Goal: Answer question/provide support: Share knowledge or assist other users

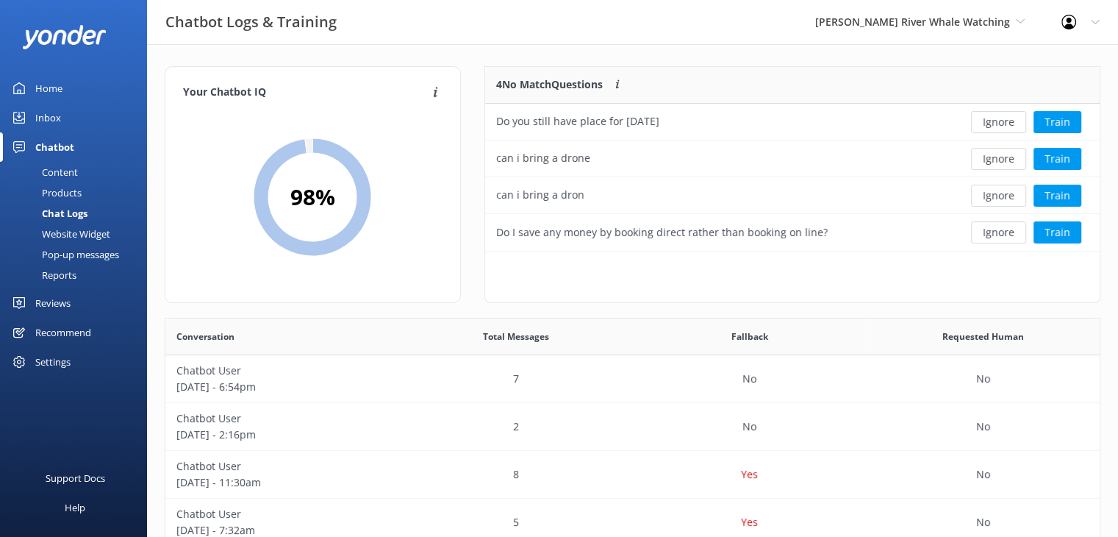
scroll to position [504, 923]
click at [888, 121] on div "Do you still have place for [DATE]" at bounding box center [719, 122] width 468 height 37
click at [1053, 121] on button "Train" at bounding box center [1058, 122] width 48 height 22
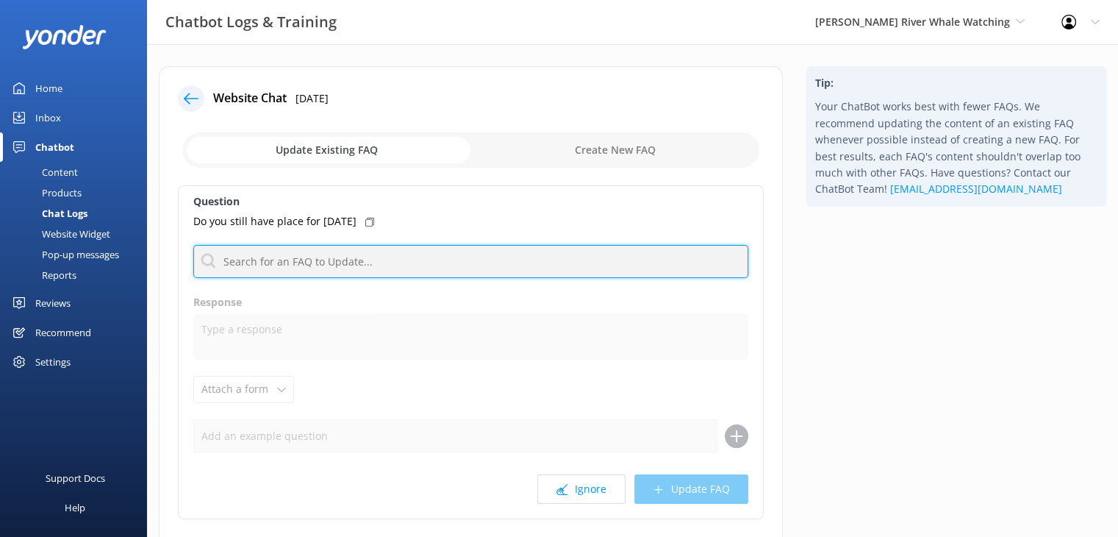
click at [341, 259] on input "text" at bounding box center [470, 261] width 555 height 33
type input "availability"
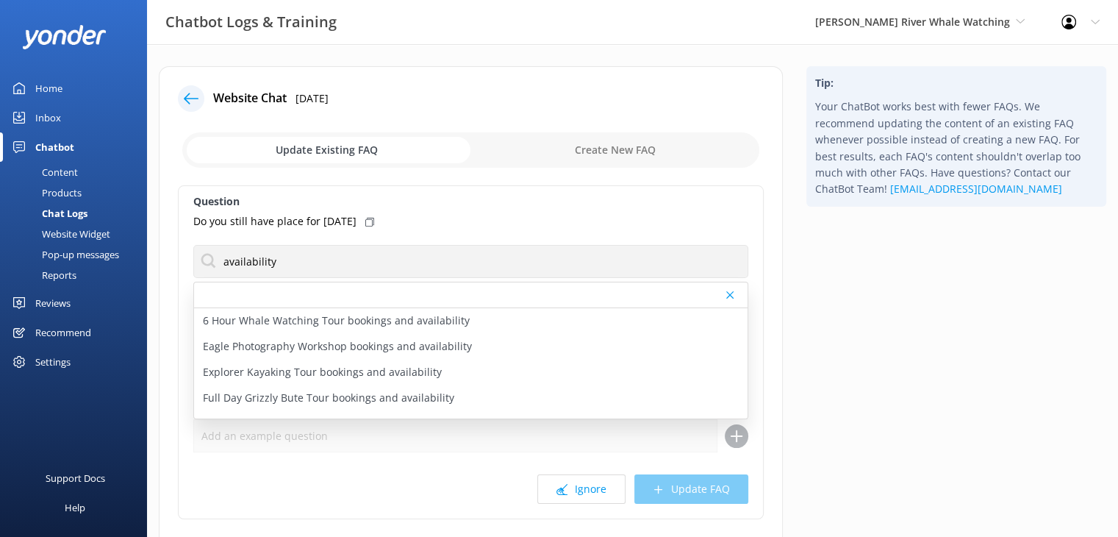
click at [512, 218] on div "Do you still have place for [DATE]" at bounding box center [470, 221] width 555 height 16
click at [509, 221] on div "Do you still have place for [DATE]" at bounding box center [470, 221] width 555 height 16
click at [374, 224] on icon at bounding box center [369, 222] width 9 height 9
click at [331, 223] on p "Do you still have place for [DATE]" at bounding box center [274, 221] width 163 height 16
click at [244, 208] on label "Question" at bounding box center [470, 201] width 555 height 16
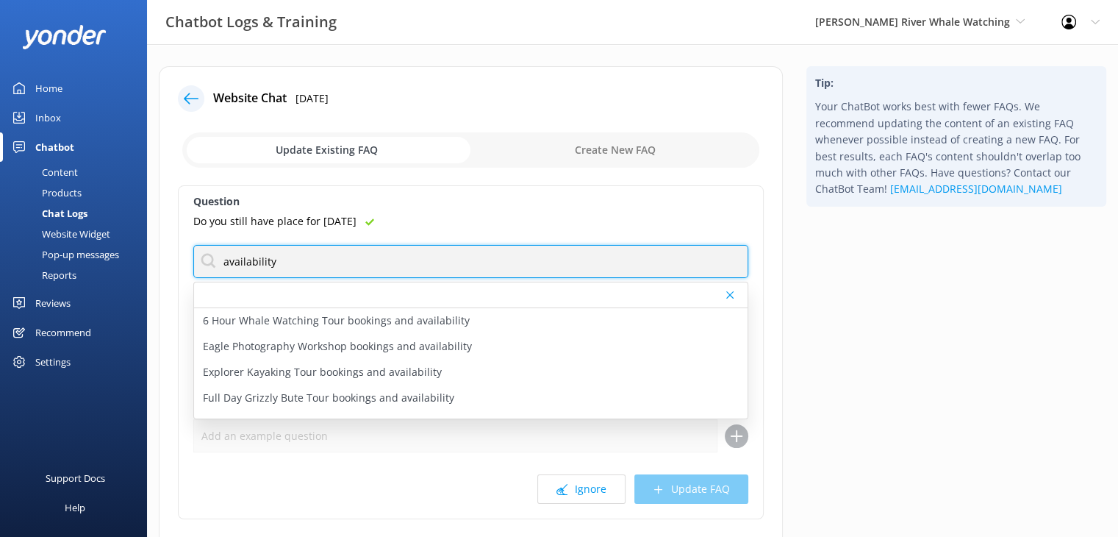
click at [291, 257] on input "availability" at bounding box center [470, 261] width 555 height 33
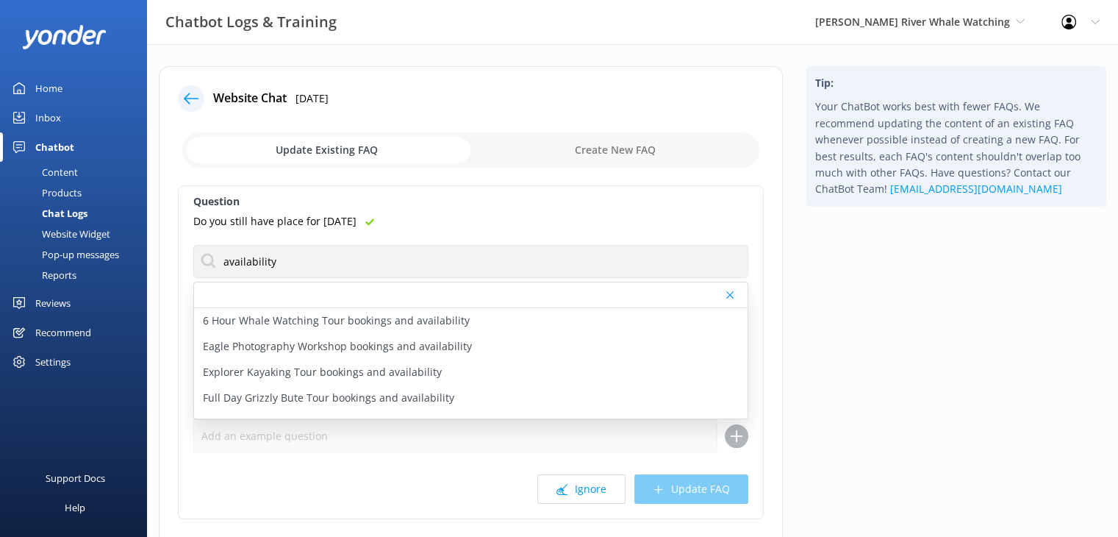
click at [728, 295] on use at bounding box center [729, 294] width 7 height 7
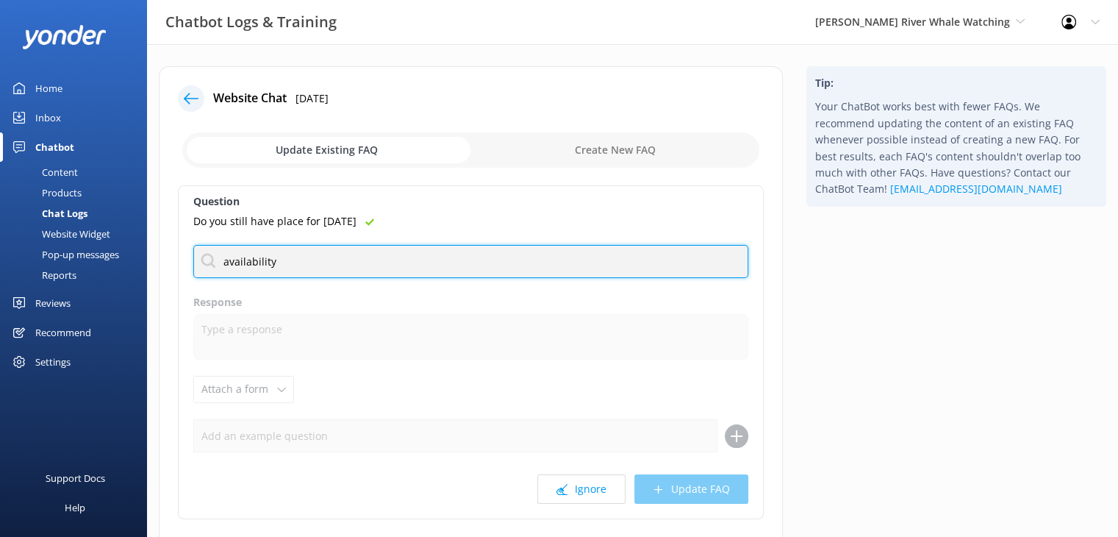
drag, startPoint x: 304, startPoint y: 268, endPoint x: 29, endPoint y: 268, distance: 275.7
click at [29, 268] on div "Chatbot Logs & Training Campbell River Whale Watching Wildcoast Adventures Camp…" at bounding box center [559, 340] width 1118 height 593
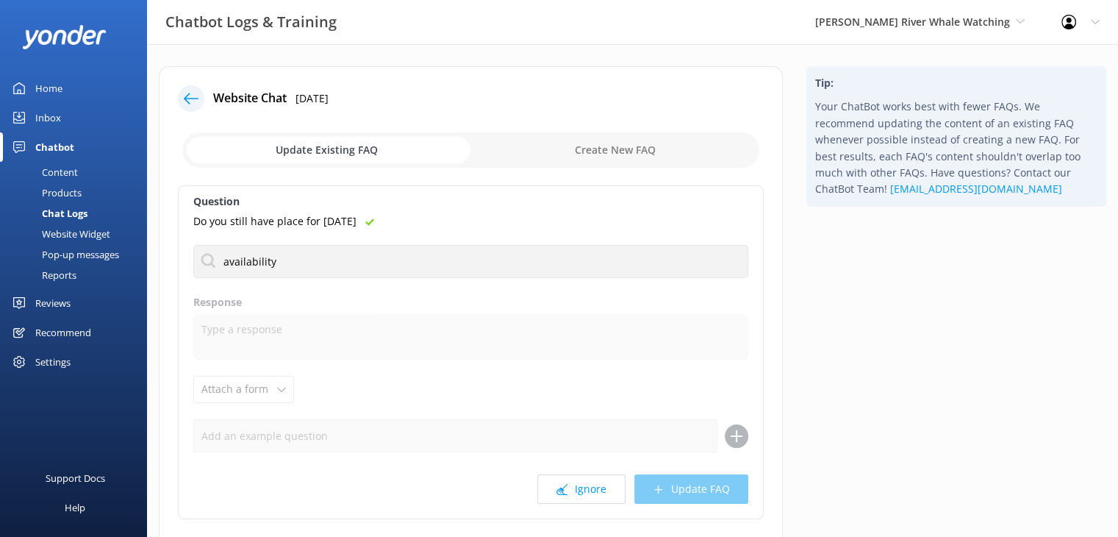
click at [479, 240] on div "Question Do you still have place for tomorrow availability 6 Hour Whale Watchin…" at bounding box center [471, 352] width 586 height 334
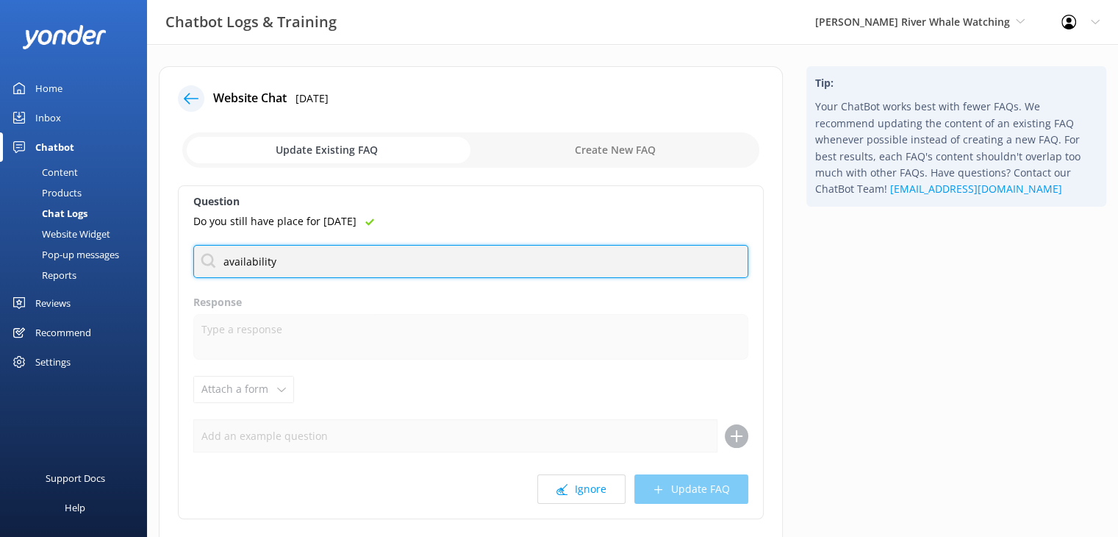
click at [306, 265] on input "availability" at bounding box center [470, 261] width 555 height 33
click at [319, 259] on input "availability" at bounding box center [470, 261] width 555 height 33
click at [226, 258] on input "availability" at bounding box center [470, 261] width 555 height 33
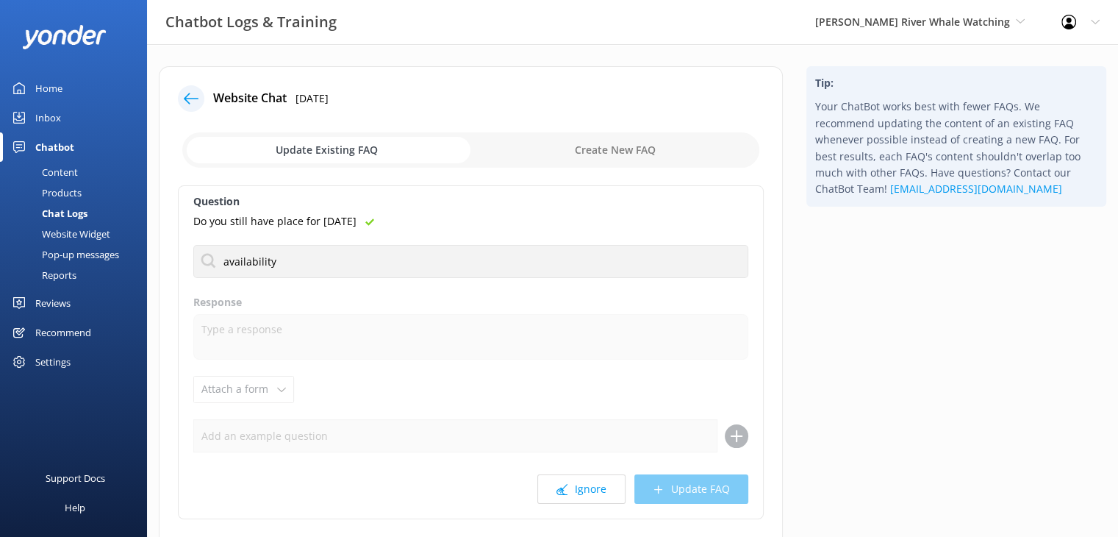
click at [317, 222] on p "Do you still have place for [DATE]" at bounding box center [274, 221] width 163 height 16
click at [515, 153] on input "checkbox" at bounding box center [470, 149] width 577 height 35
checkbox input "true"
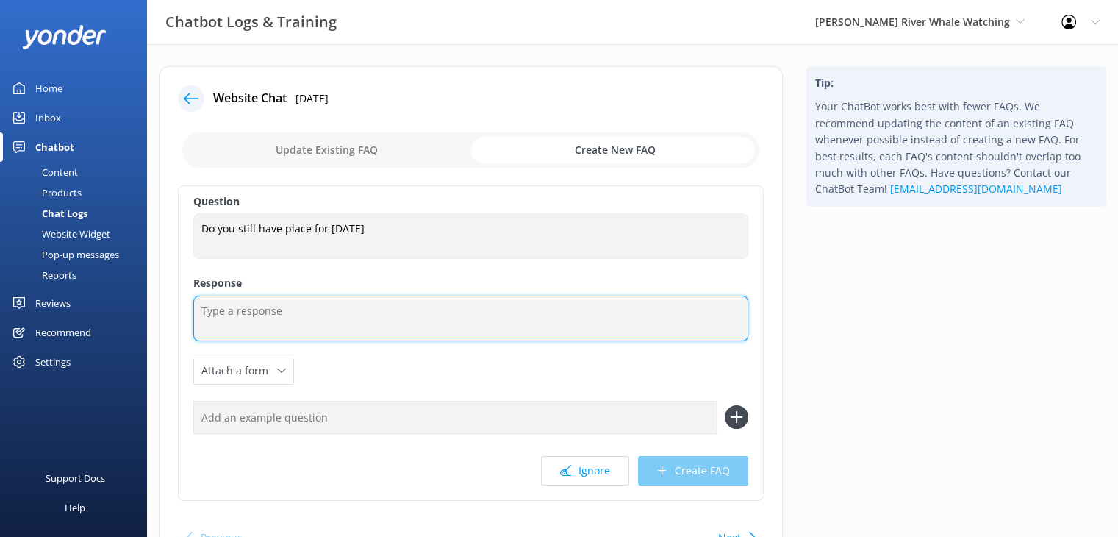
click at [340, 323] on textarea at bounding box center [470, 319] width 555 height 46
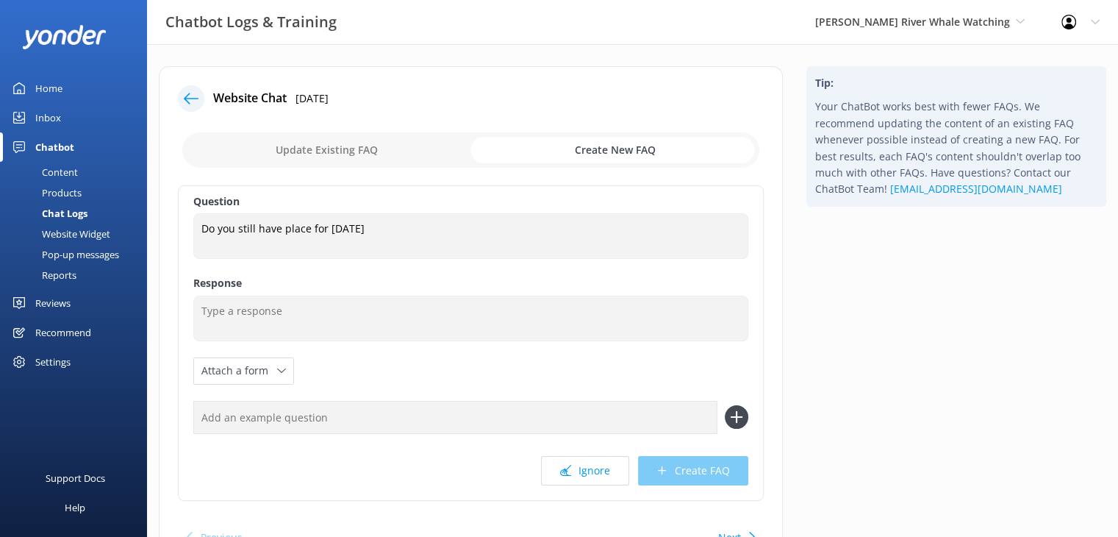
click at [339, 418] on input "text" at bounding box center [455, 417] width 524 height 33
type input "availability for tomorrow"
click at [731, 417] on use at bounding box center [736, 417] width 12 height 12
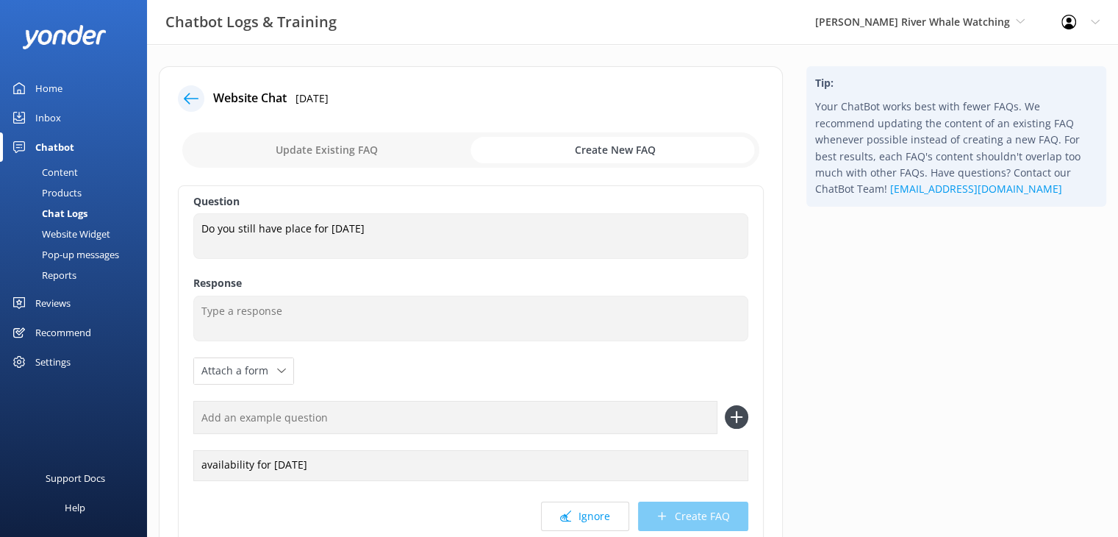
click at [309, 420] on input "text" at bounding box center [455, 417] width 524 height 33
type input "tours tomorrow"
click at [743, 423] on icon at bounding box center [737, 417] width 24 height 24
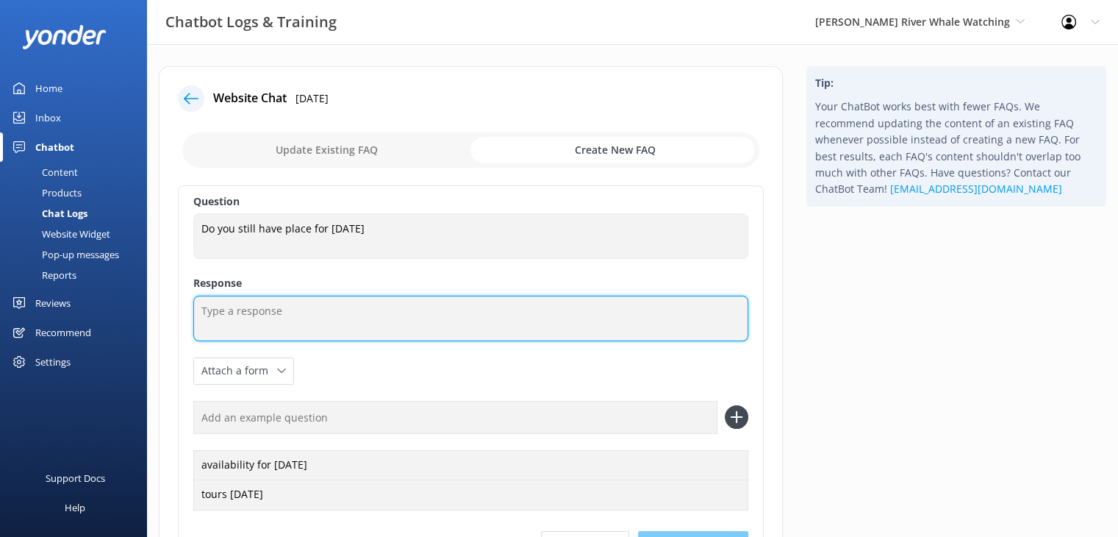
click at [348, 312] on textarea at bounding box center [470, 319] width 555 height 46
type textarea "T"
paste textarea "https://campbellriverwhalewatching.com/tours/"
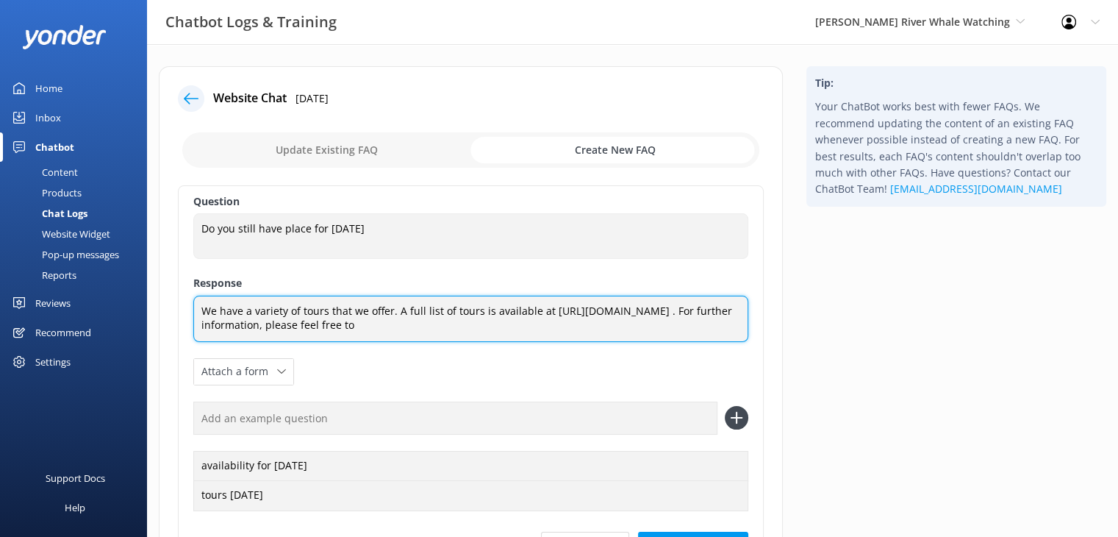
paste textarea "contact us at [PHONE_NUMBER], toll free at [PHONE_NUMBER] or [EMAIL_ADDRESS][DO…"
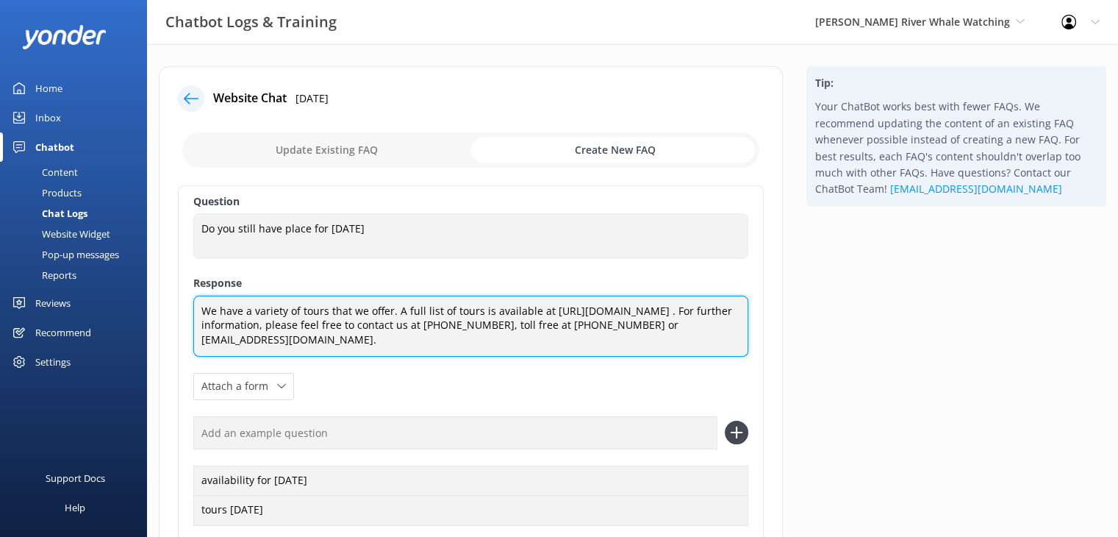
scroll to position [147, 0]
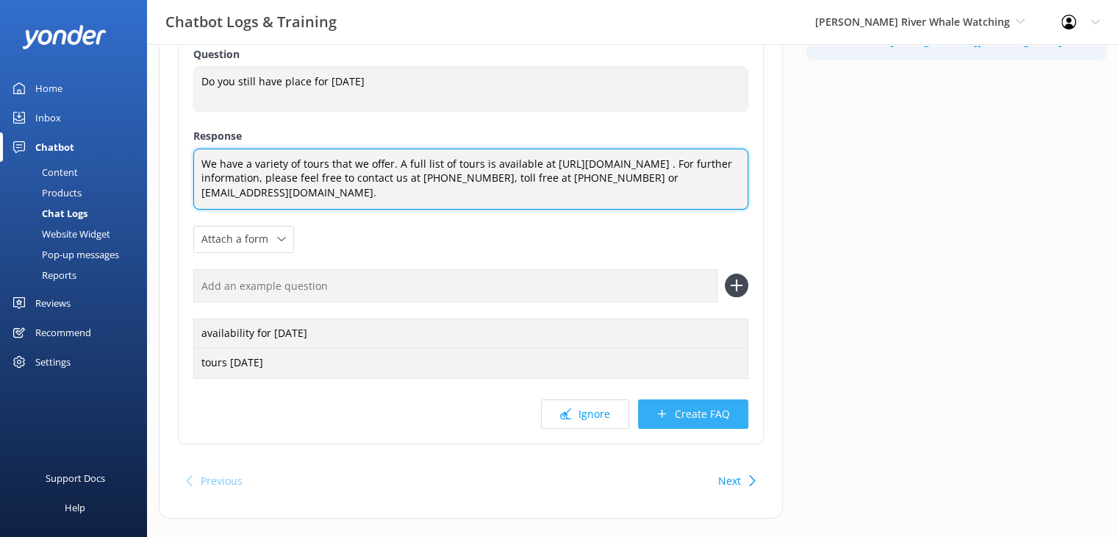
type textarea "We have a variety of tours that we offer. A full list of tours is available at …"
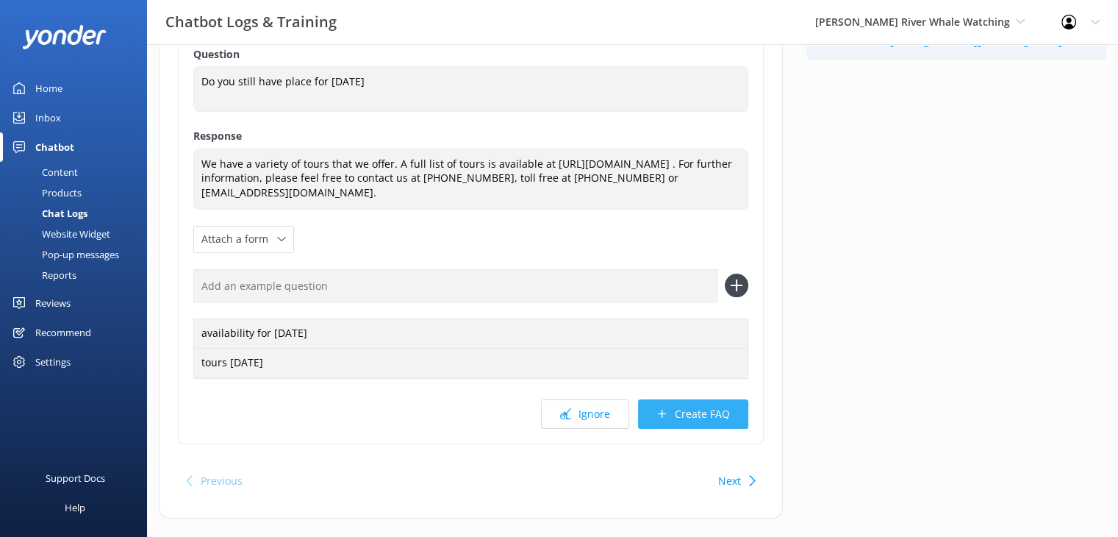
click at [703, 417] on button "Create FAQ" at bounding box center [693, 413] width 110 height 29
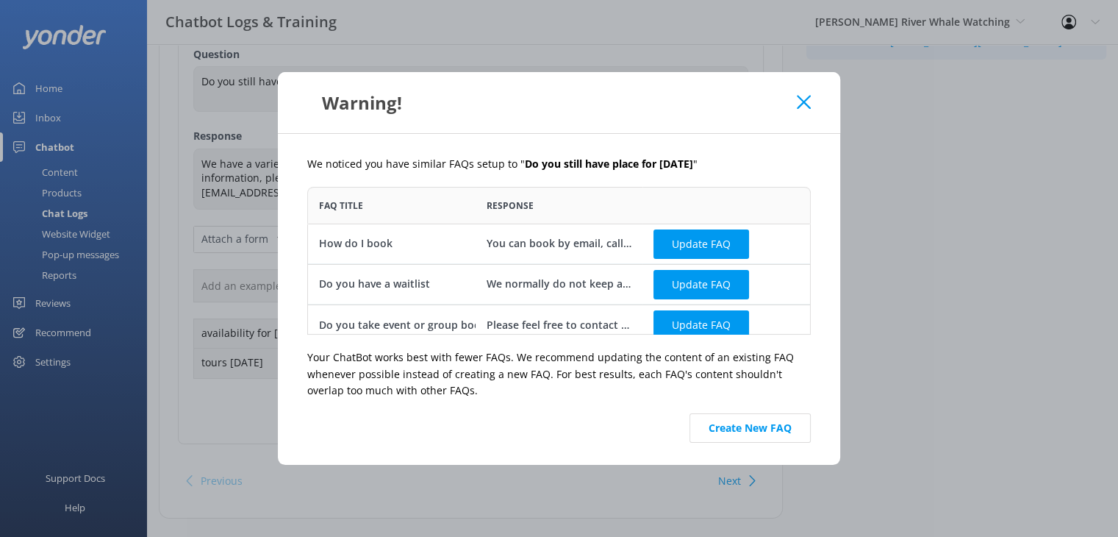
scroll to position [10, 0]
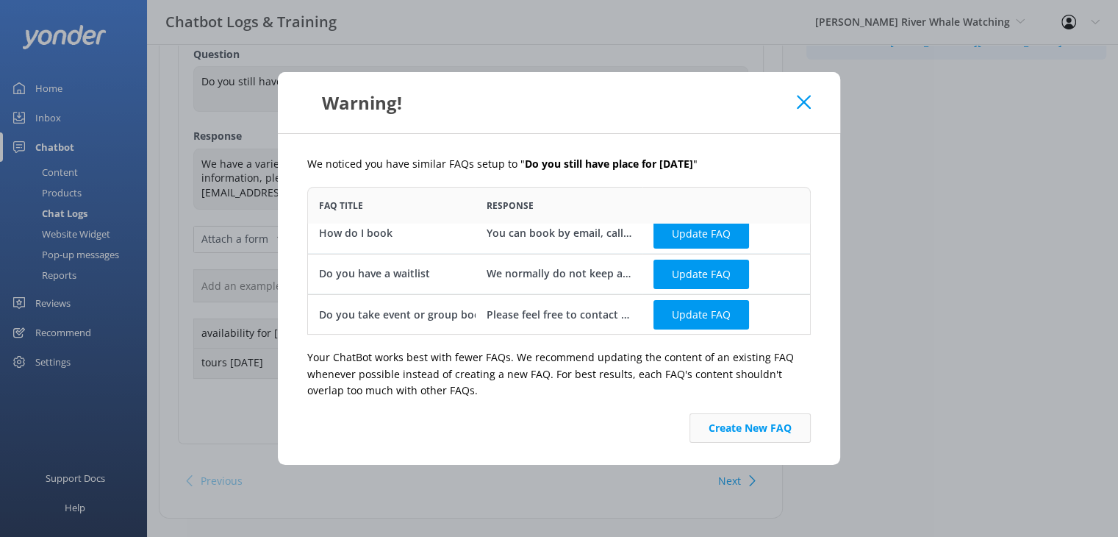
click at [738, 427] on button "Create New FAQ" at bounding box center [750, 427] width 121 height 29
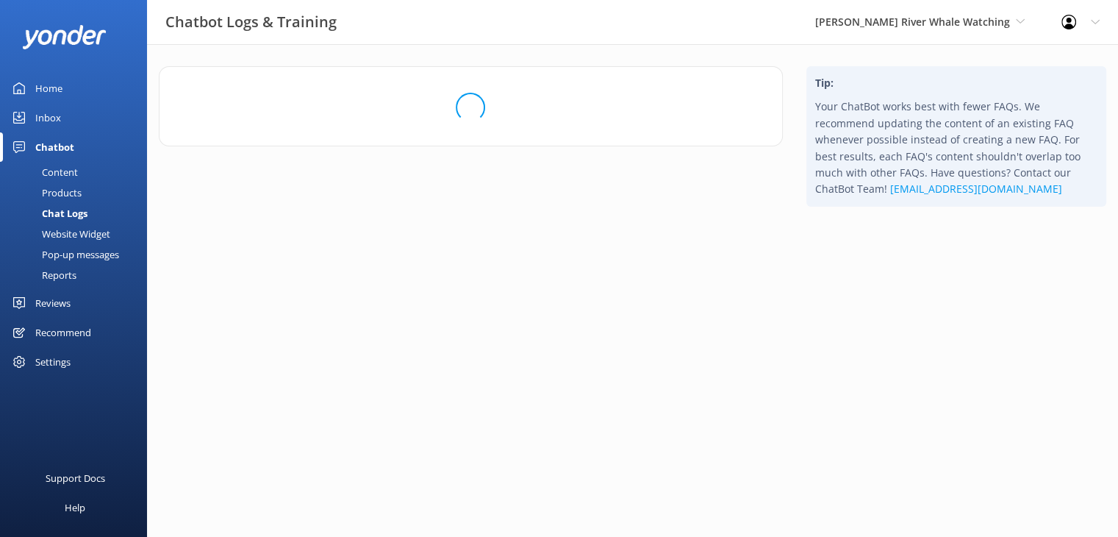
scroll to position [0, 0]
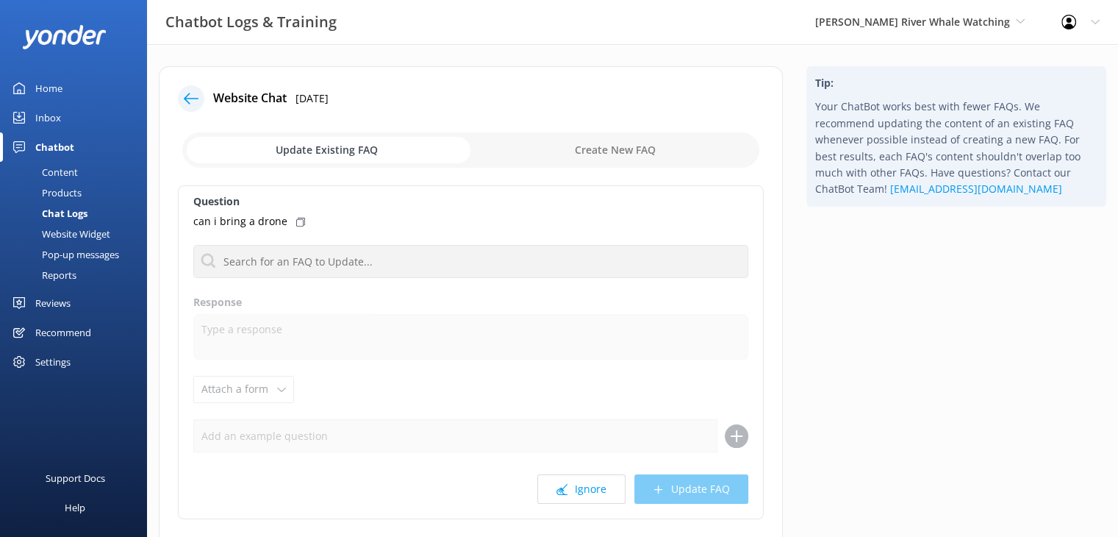
click at [48, 88] on div "Home" at bounding box center [48, 88] width 27 height 29
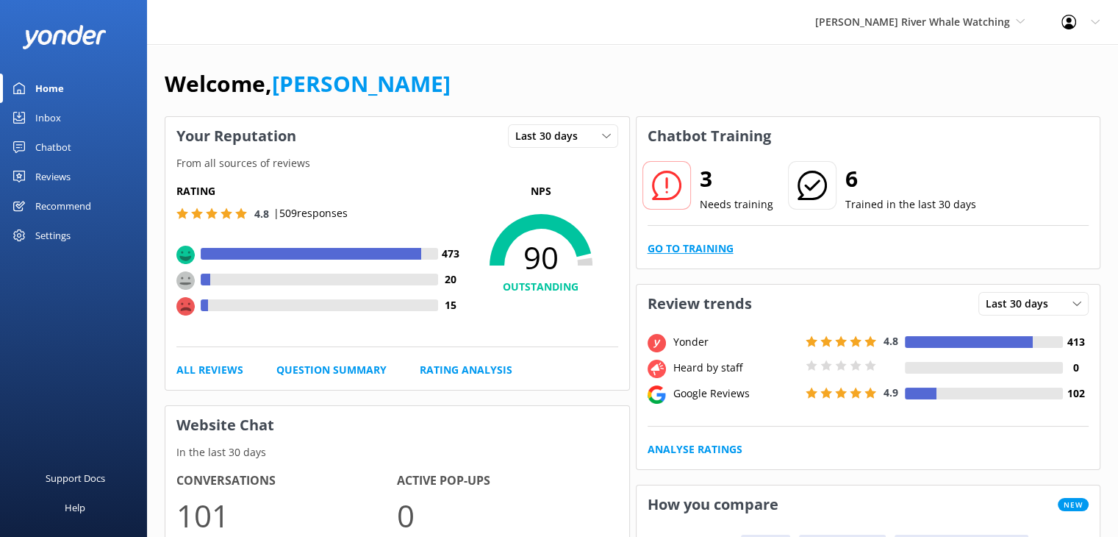
click at [671, 254] on link "Go to Training" at bounding box center [691, 248] width 86 height 16
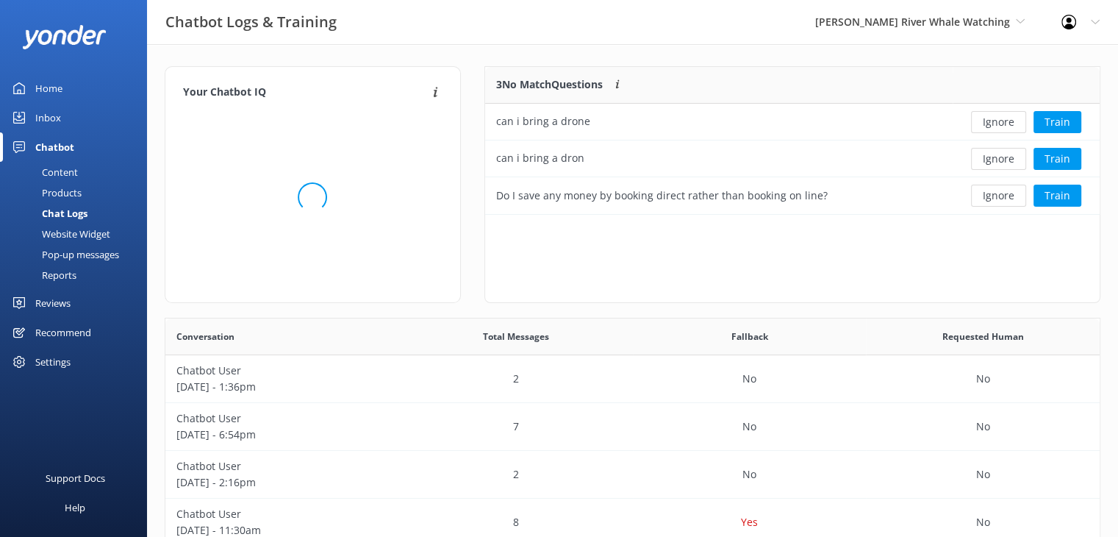
scroll to position [12, 12]
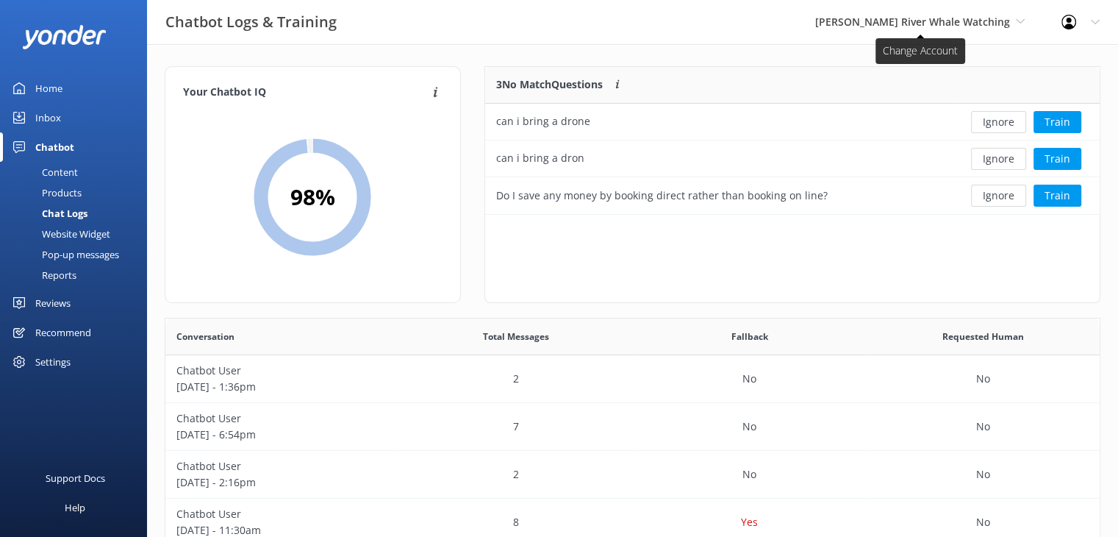
click at [923, 25] on span "[PERSON_NAME] River Whale Watching" at bounding box center [912, 22] width 195 height 14
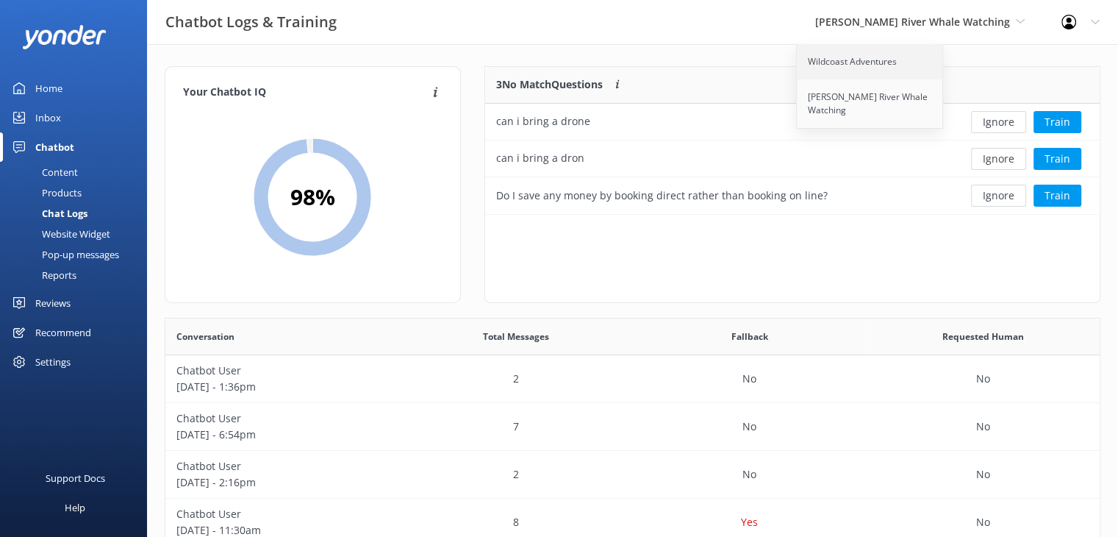
click at [891, 60] on link "Wildcoast Adventures" at bounding box center [870, 61] width 147 height 35
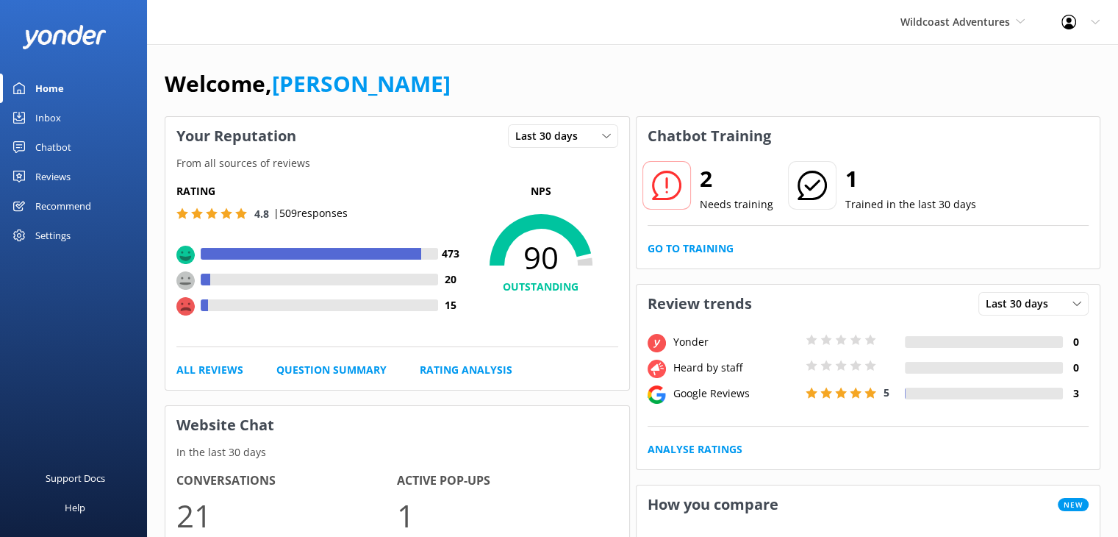
click at [723, 257] on div "2 Needs training 1 Trained in the last 30 days Go to Training" at bounding box center [869, 211] width 464 height 113
click at [723, 254] on link "Go to Training" at bounding box center [691, 248] width 86 height 16
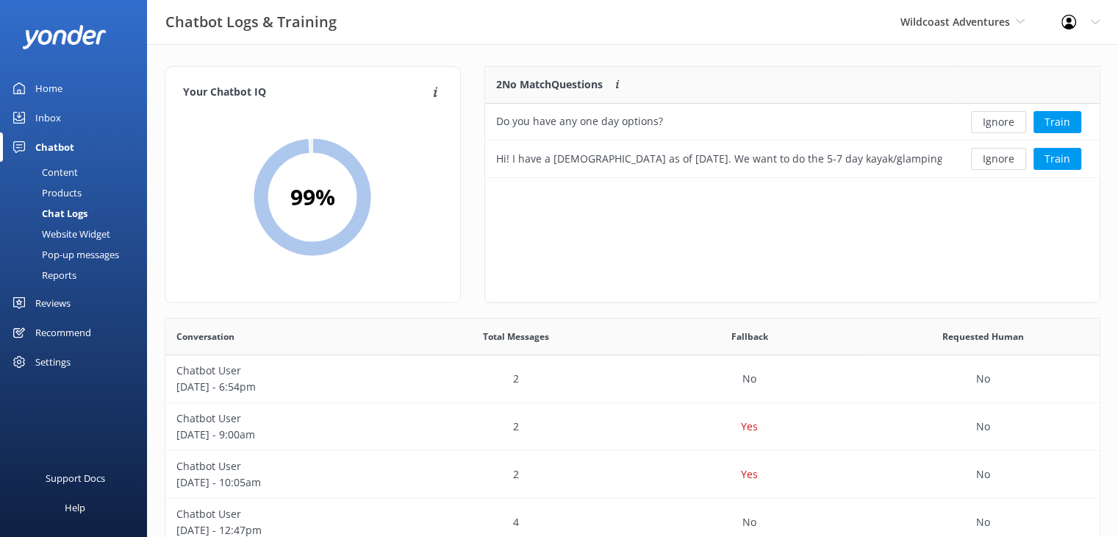
scroll to position [99, 604]
click at [1070, 160] on button "Train" at bounding box center [1058, 159] width 48 height 22
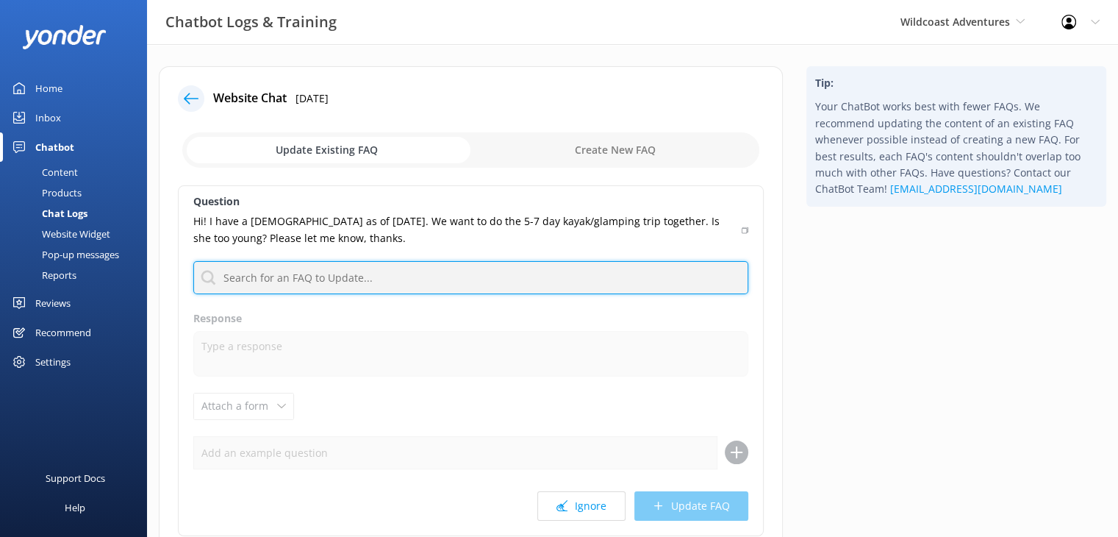
click at [367, 271] on input "text" at bounding box center [470, 277] width 555 height 33
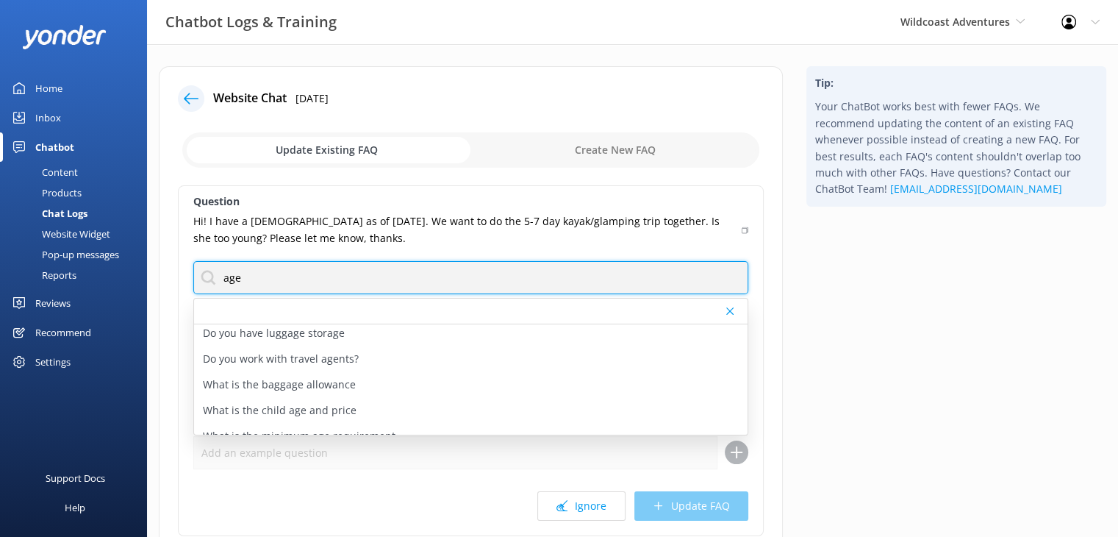
scroll to position [44, 0]
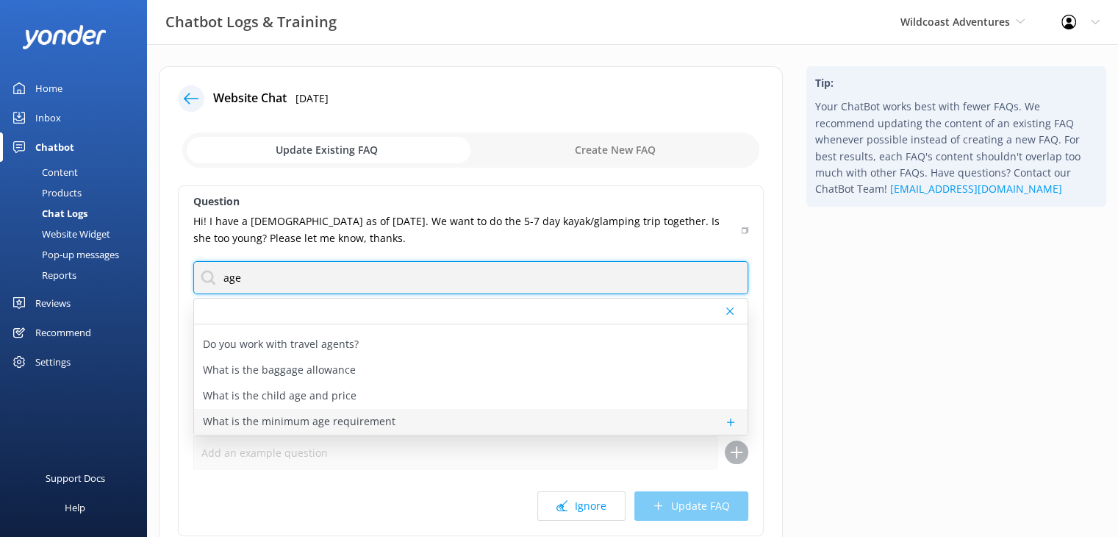
type input "age"
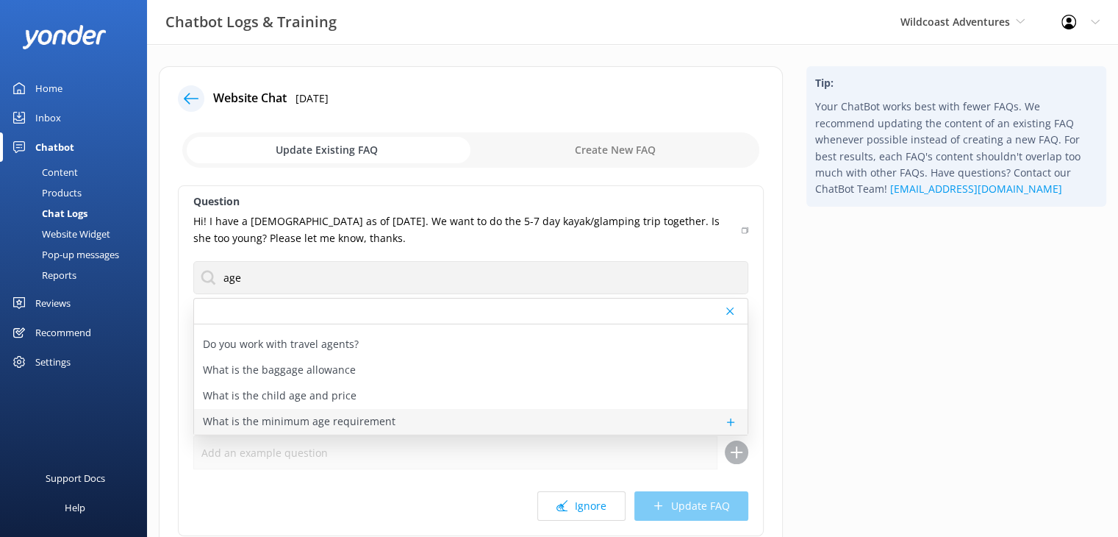
click at [455, 418] on div "What is the minimum age requirement" at bounding box center [471, 422] width 554 height 26
type textarea "Wildcoast trips involve lots of kayaking. In order for all paddlers to keep up …"
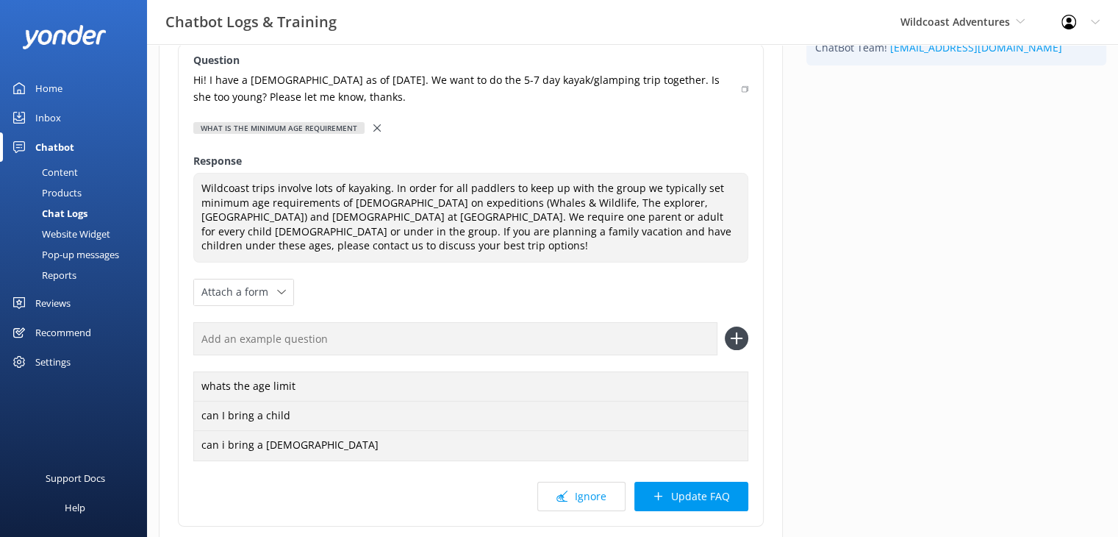
scroll to position [147, 0]
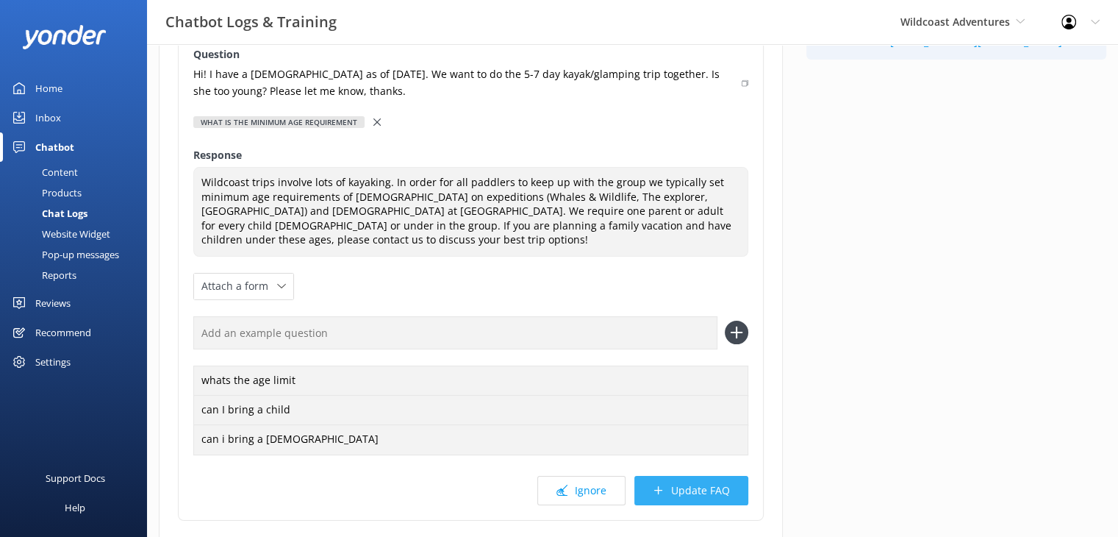
click at [684, 496] on button "Update FAQ" at bounding box center [691, 490] width 114 height 29
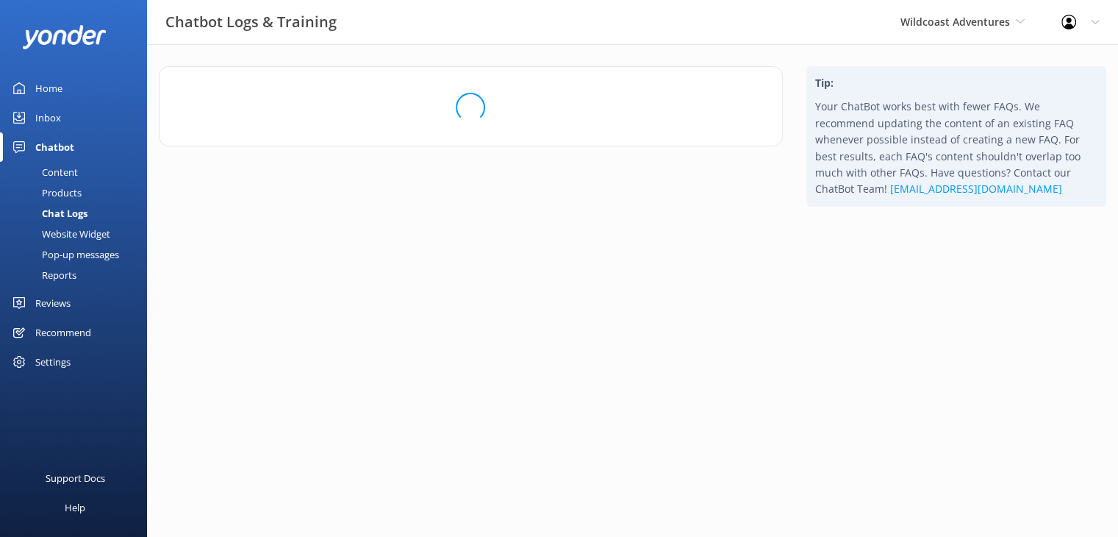
scroll to position [0, 0]
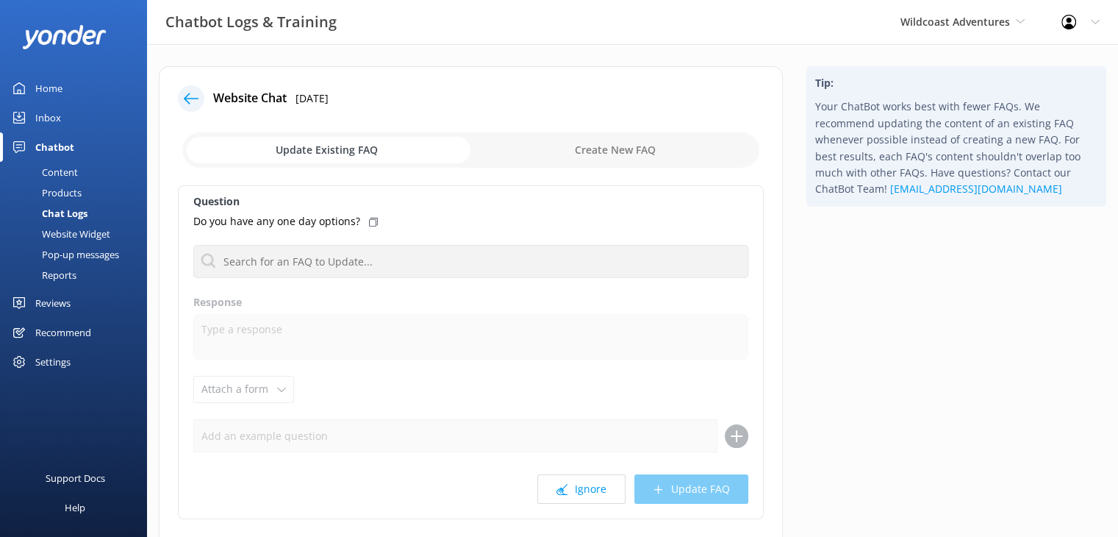
drag, startPoint x: 65, startPoint y: 117, endPoint x: 75, endPoint y: 122, distance: 11.5
click at [65, 117] on link "Inbox" at bounding box center [73, 117] width 147 height 29
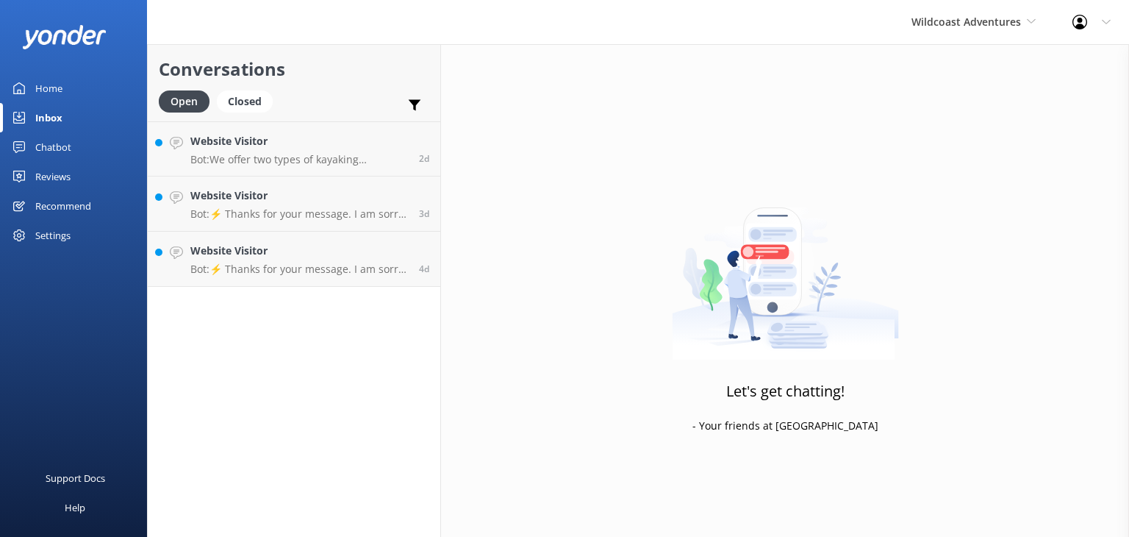
click at [62, 87] on link "Home" at bounding box center [73, 88] width 147 height 29
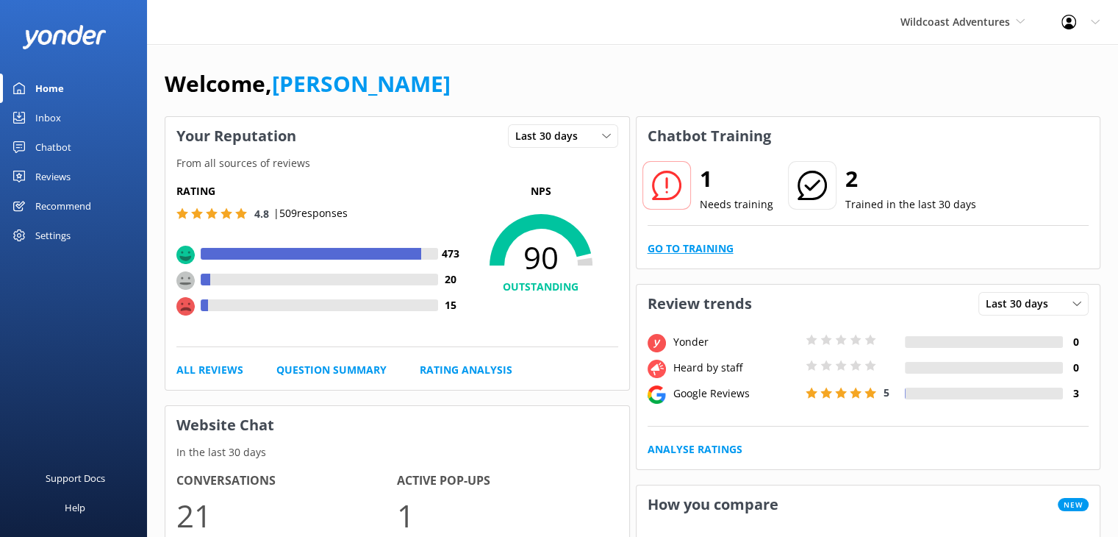
click at [703, 246] on link "Go to Training" at bounding box center [691, 248] width 86 height 16
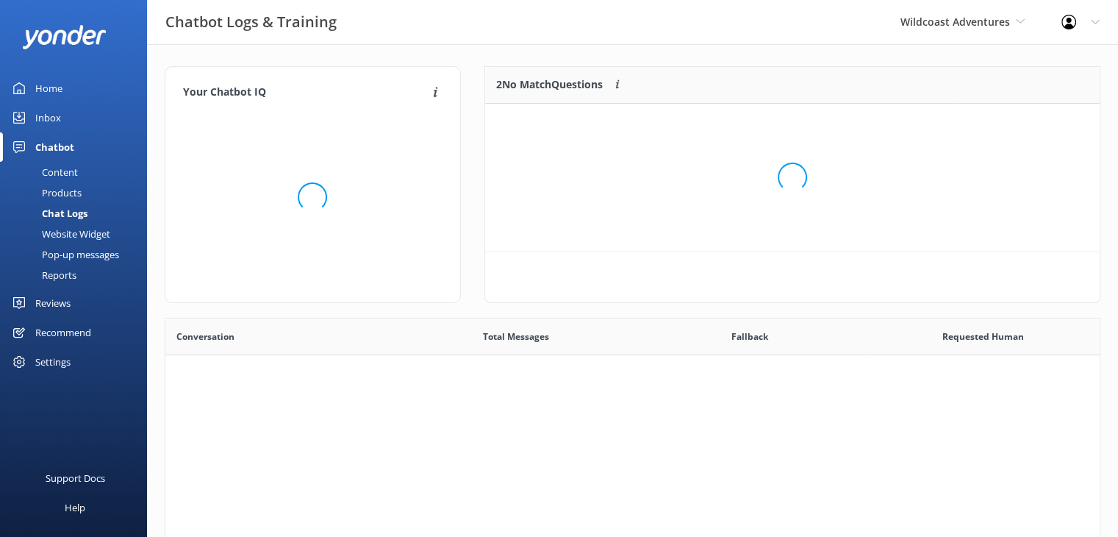
scroll to position [504, 923]
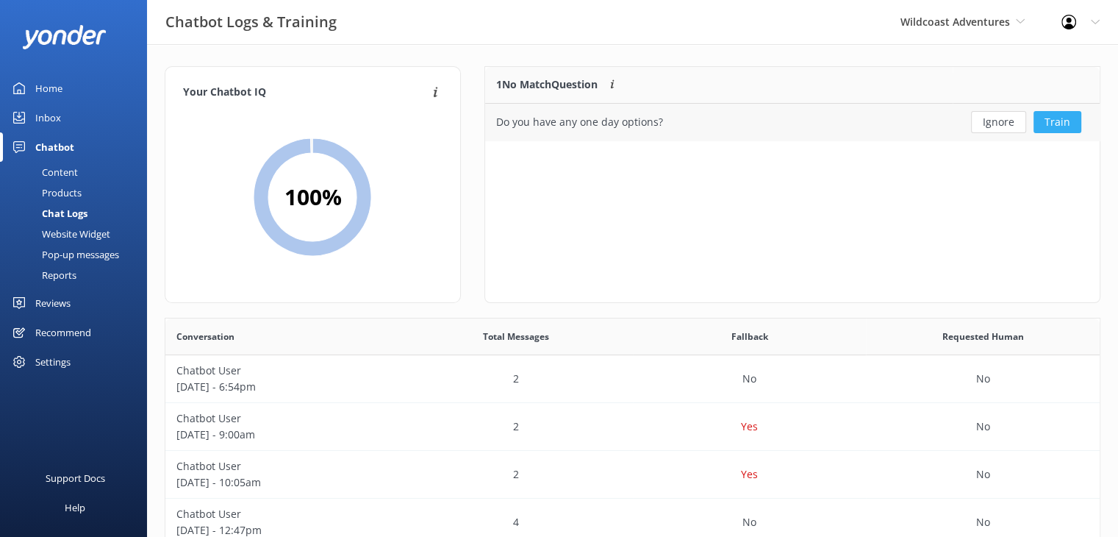
click at [1063, 124] on button "Train" at bounding box center [1058, 122] width 48 height 22
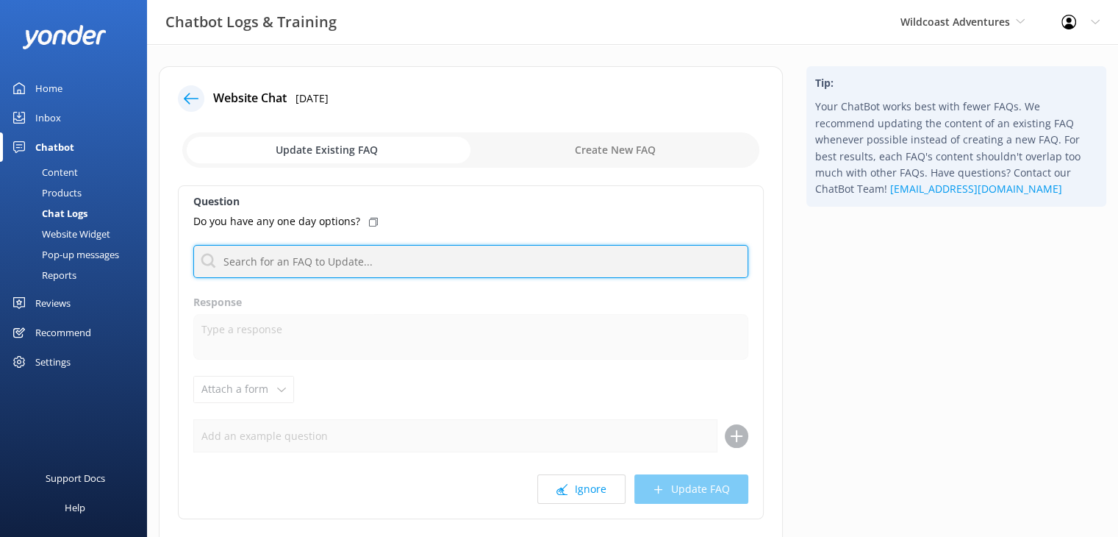
click at [401, 264] on input "text" at bounding box center [470, 261] width 555 height 33
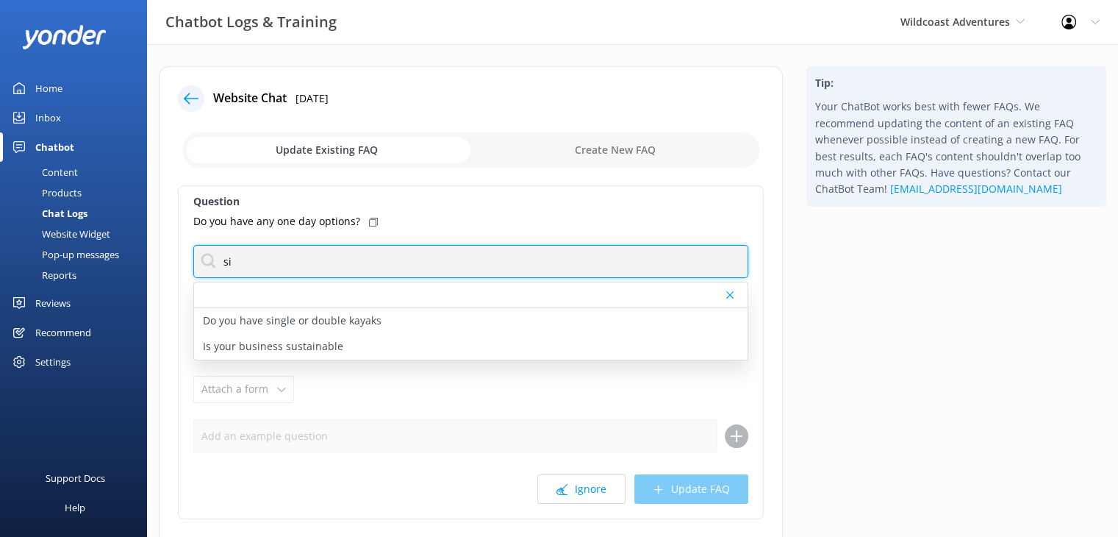
type input "s"
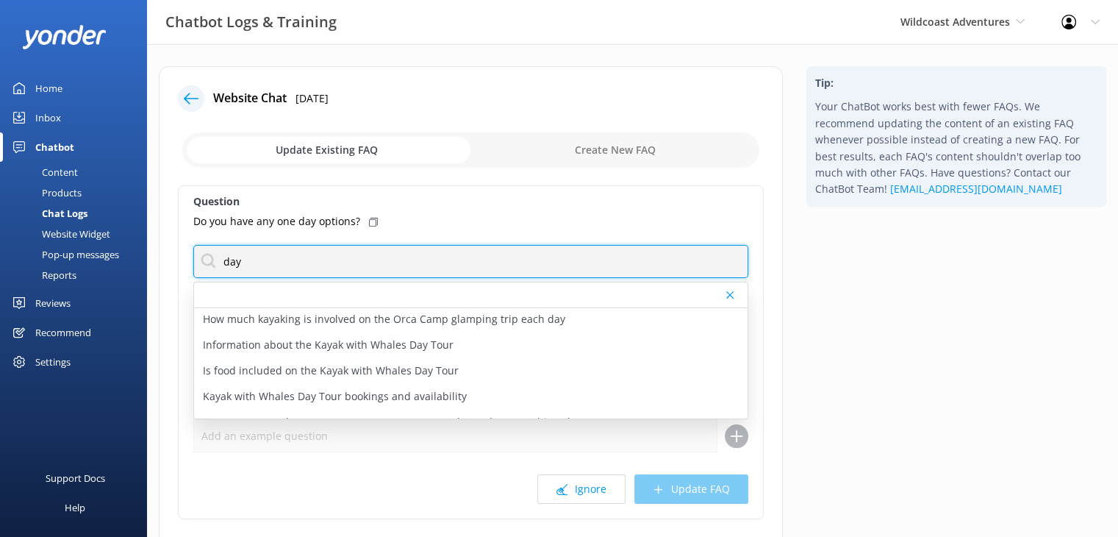
scroll to position [88, 0]
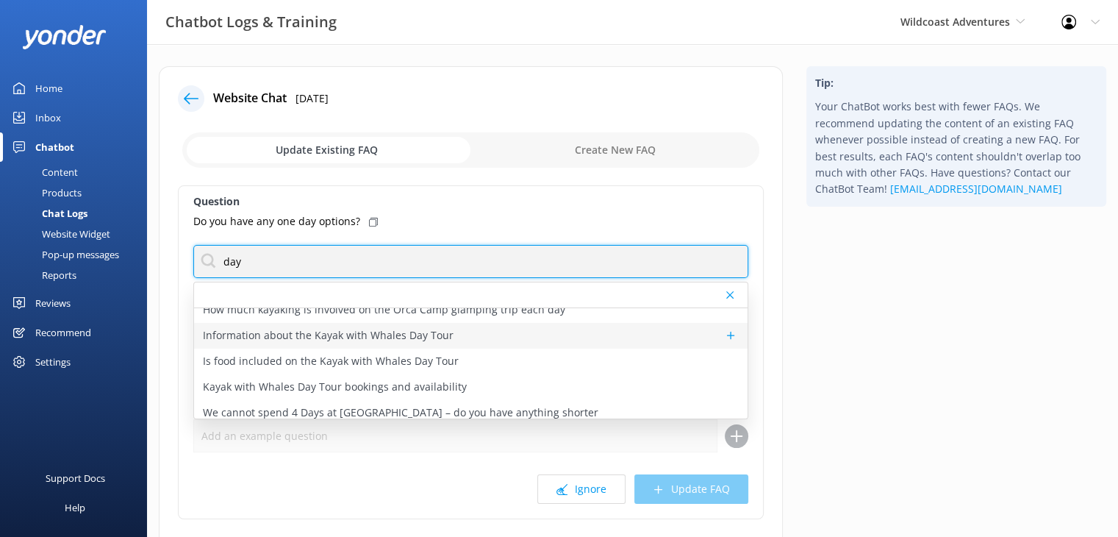
type input "day"
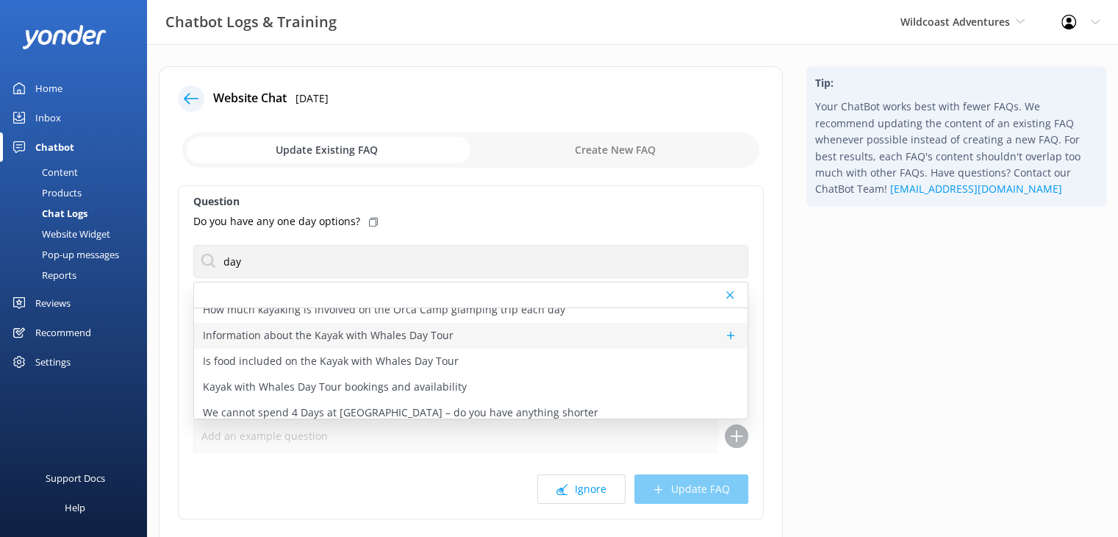
click at [409, 336] on p "Information about the Kayak with Whales Day Tour" at bounding box center [328, 335] width 251 height 16
type textarea "Campbell River Whale Watching and WILDCOAST Adventures have joined forces to de…"
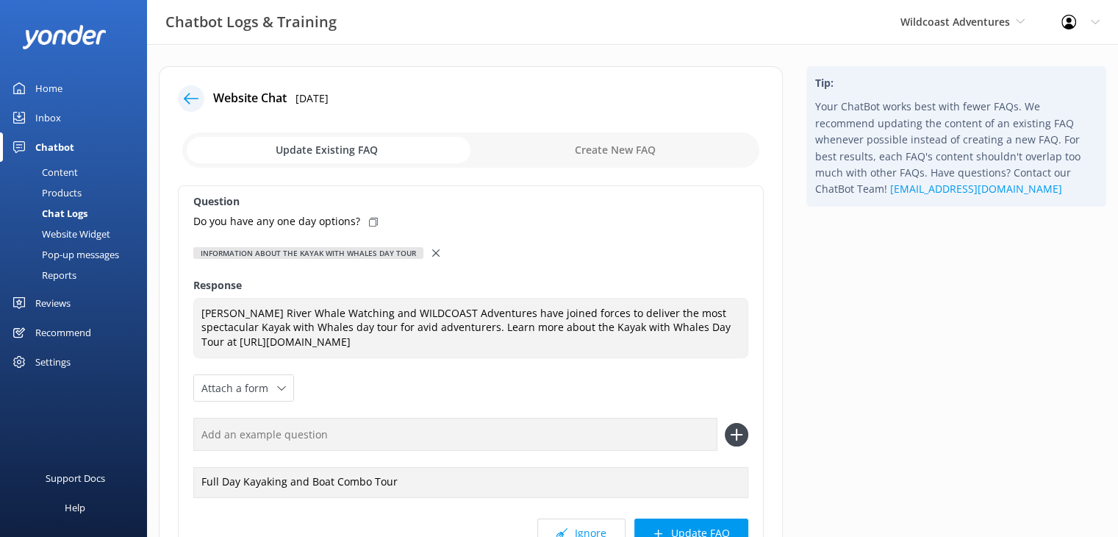
scroll to position [74, 0]
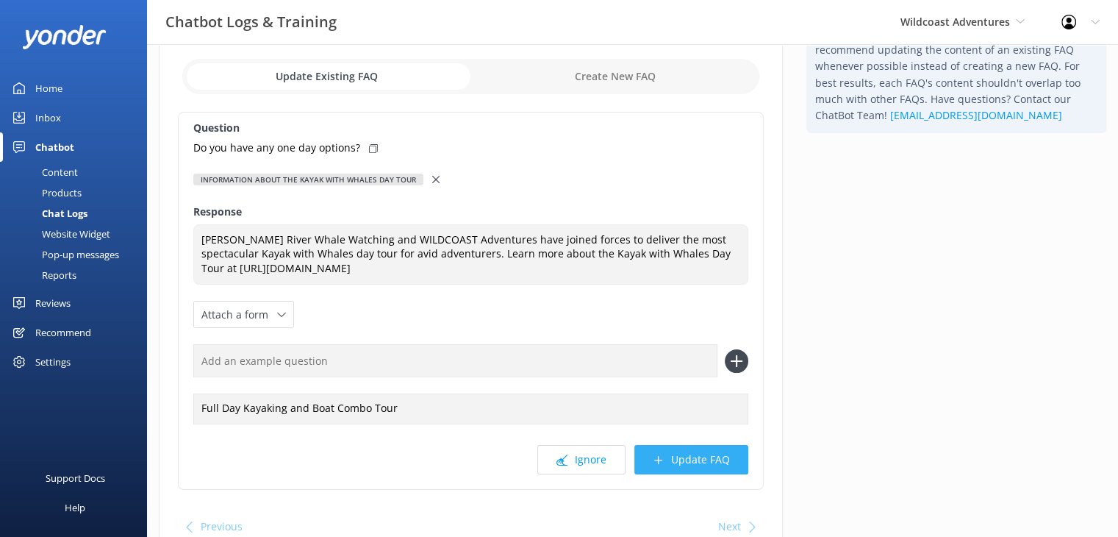
click at [717, 465] on button "Update FAQ" at bounding box center [691, 459] width 114 height 29
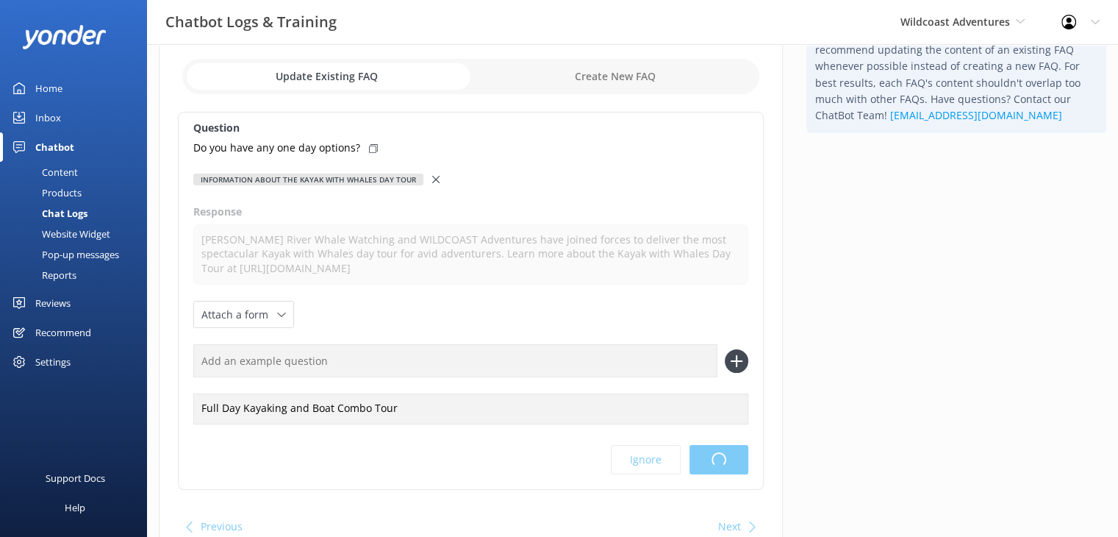
scroll to position [0, 0]
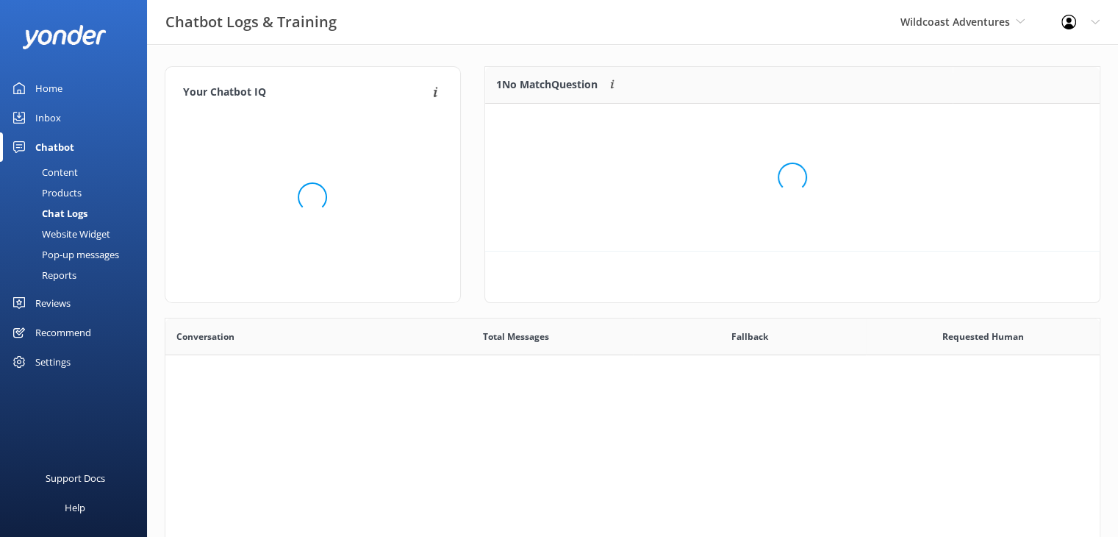
scroll to position [504, 923]
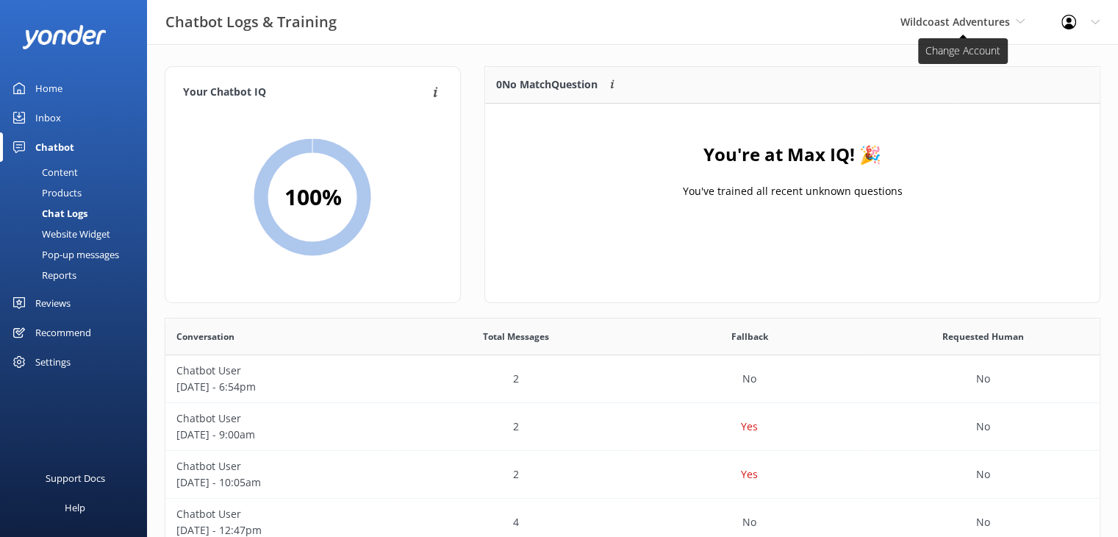
click at [959, 21] on span "Wildcoast Adventures" at bounding box center [956, 22] width 110 height 14
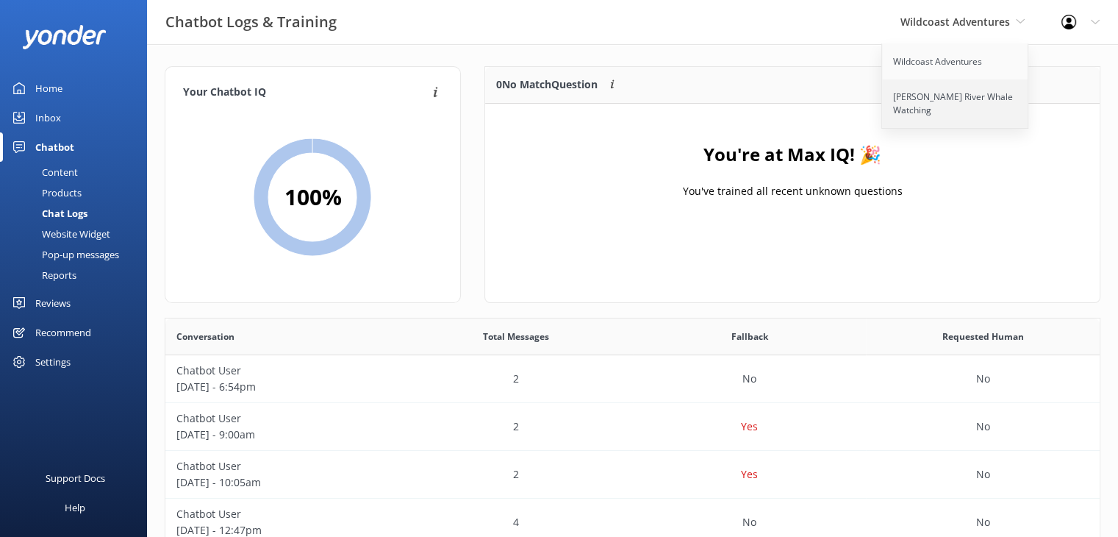
click at [926, 111] on link "[PERSON_NAME] River Whale Watching" at bounding box center [955, 103] width 147 height 49
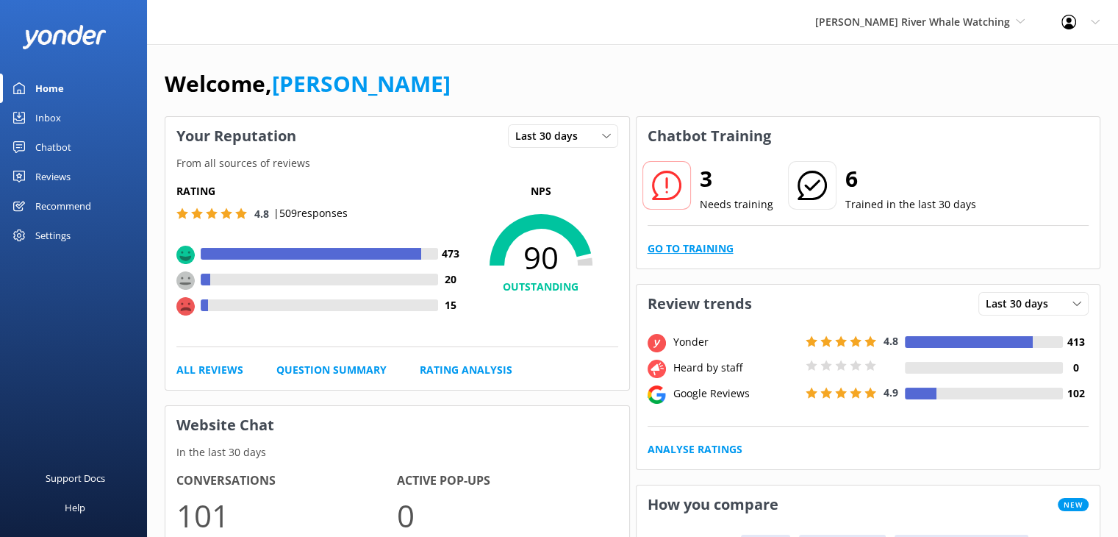
click at [671, 248] on link "Go to Training" at bounding box center [691, 248] width 86 height 16
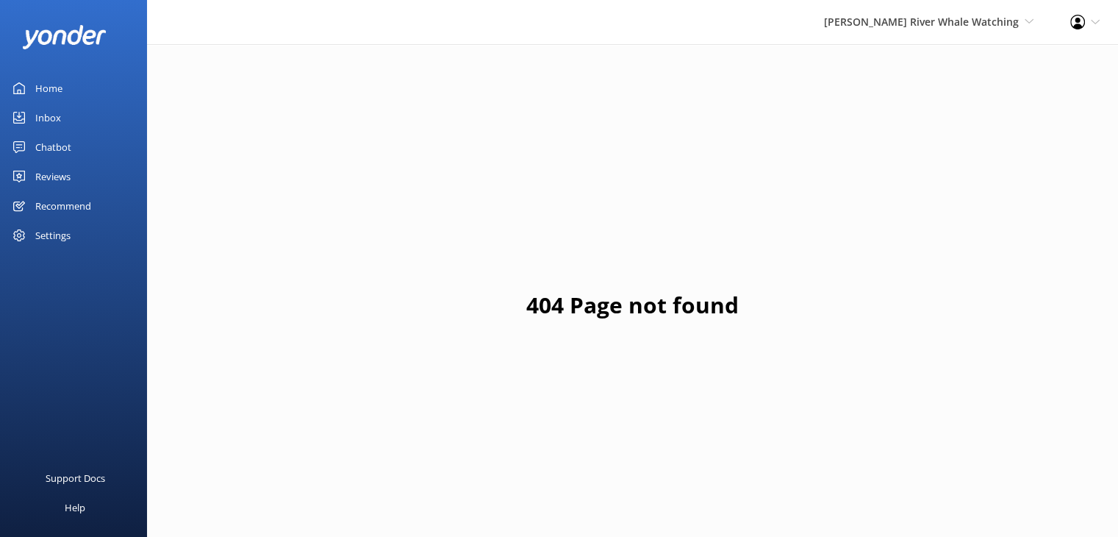
click at [34, 93] on link "Home" at bounding box center [73, 88] width 147 height 29
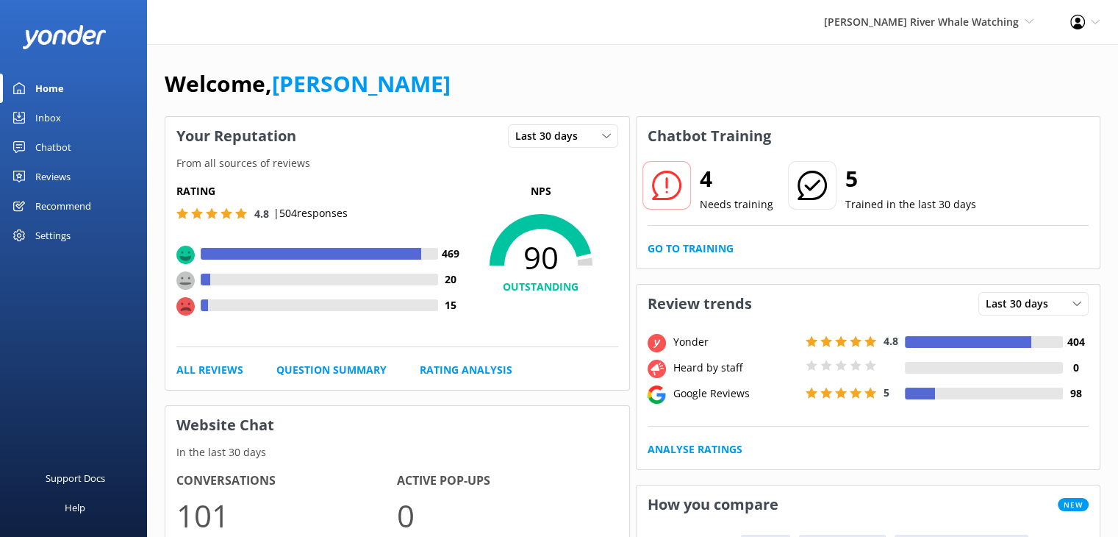
click at [43, 144] on div "Chatbot" at bounding box center [53, 146] width 36 height 29
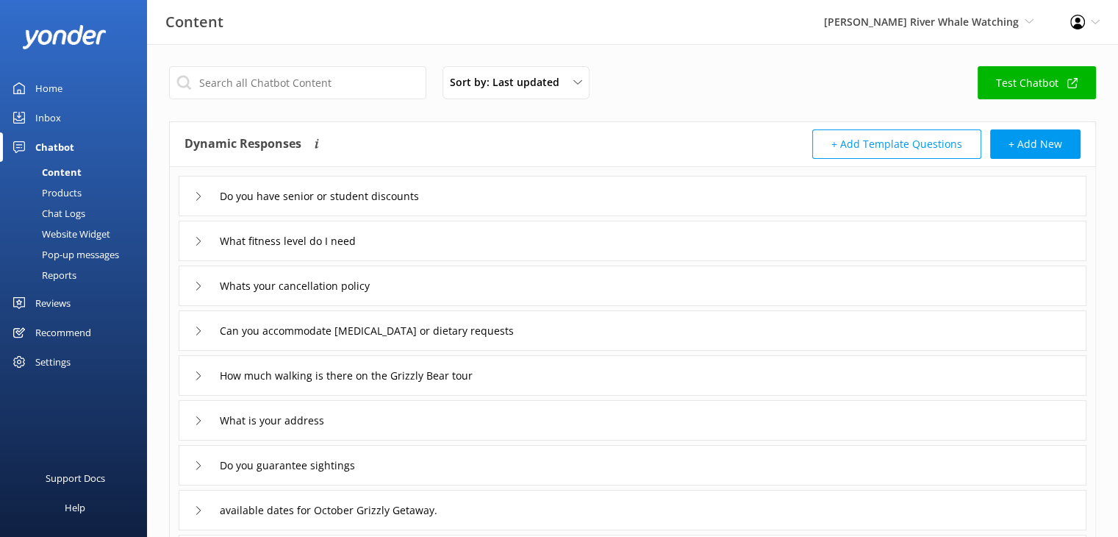
click at [57, 114] on div "Inbox" at bounding box center [48, 117] width 26 height 29
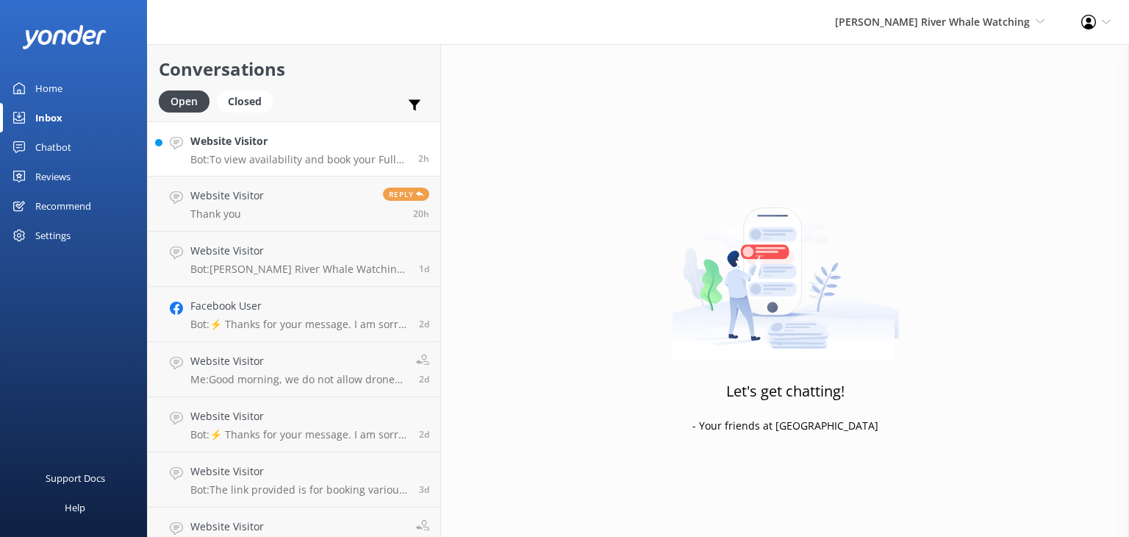
click at [318, 137] on h4 "Website Visitor" at bounding box center [298, 141] width 217 height 16
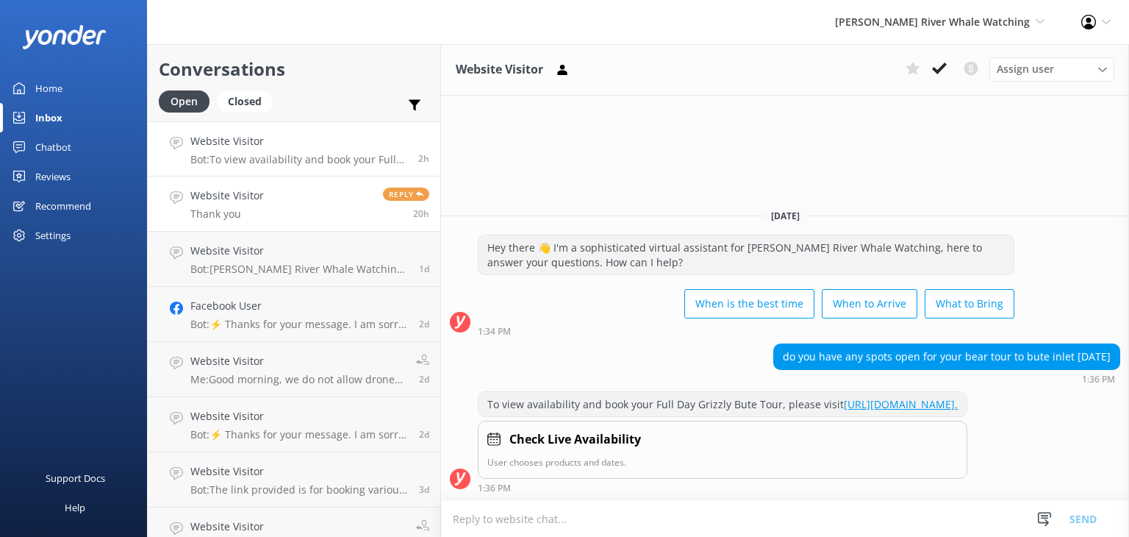
click at [288, 214] on link "Website Visitor Thank you Reply 20h" at bounding box center [294, 203] width 293 height 55
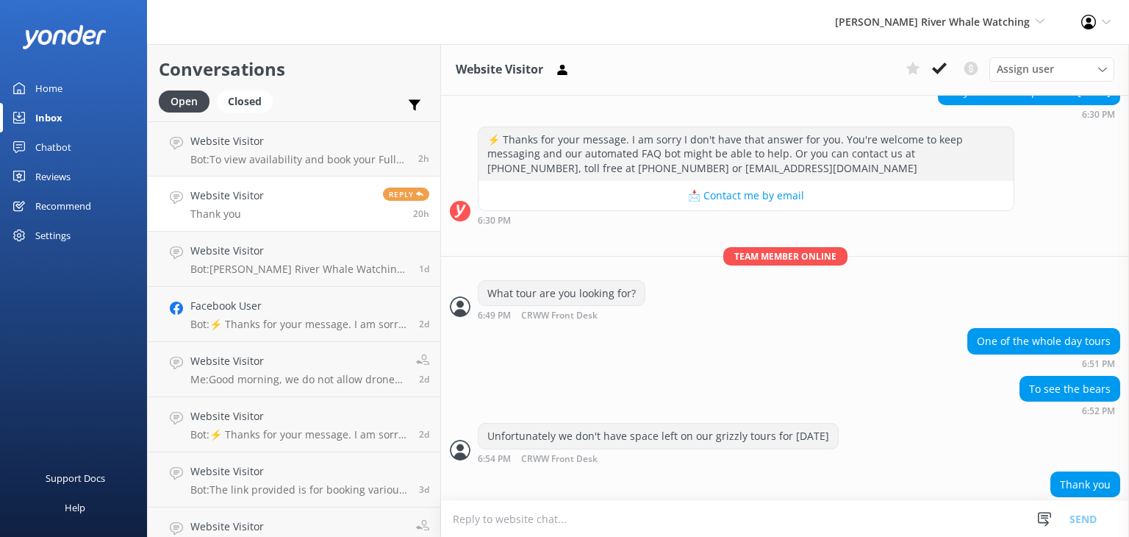
scroll to position [179, 0]
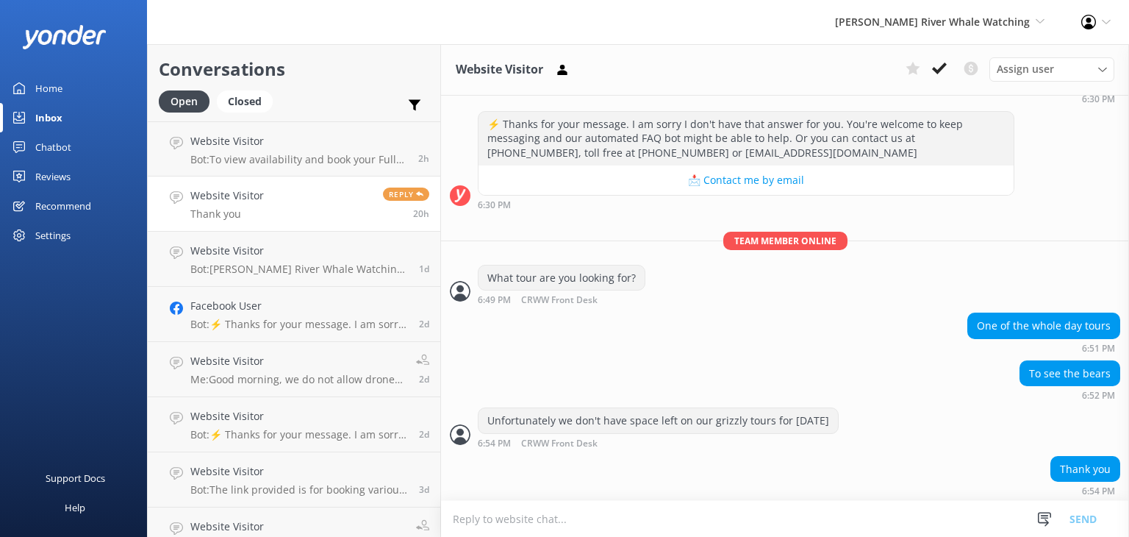
drag, startPoint x: 813, startPoint y: 154, endPoint x: 840, endPoint y: 140, distance: 30.6
click at [840, 140] on div "⚡ Thanks for your message. I am sorry I don't have that answer for you. You're …" at bounding box center [746, 139] width 535 height 54
copy div "contact us at [PHONE_NUMBER], toll free at [PHONE_NUMBER] or [EMAIL_ADDRESS][DO…"
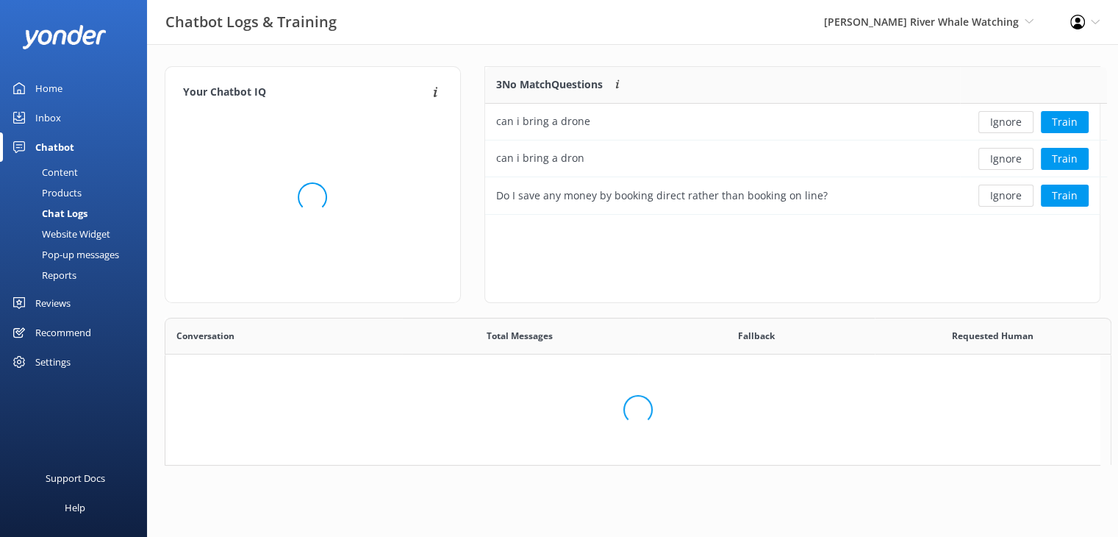
scroll to position [136, 604]
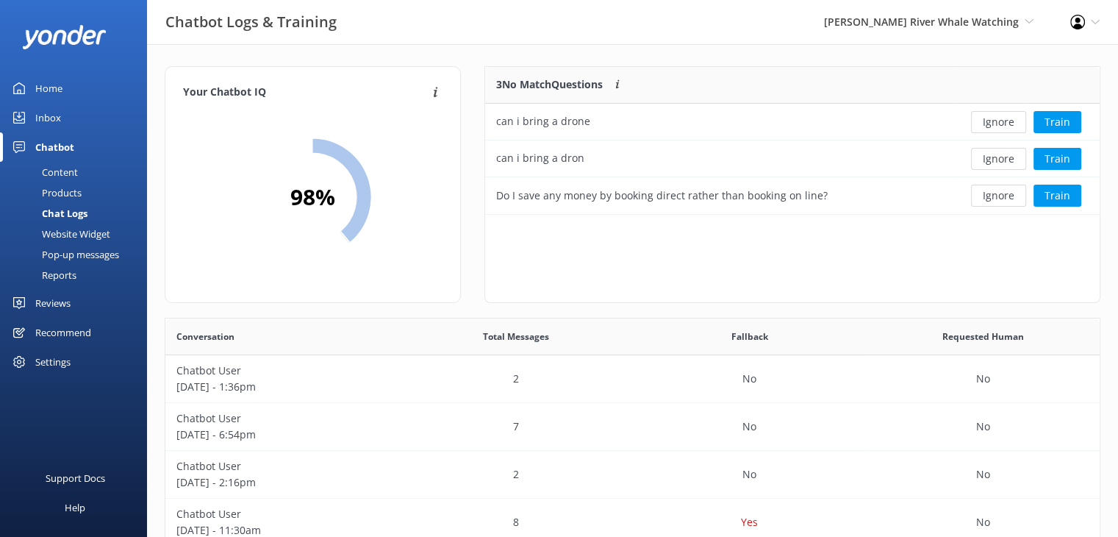
click at [57, 301] on div "Reviews" at bounding box center [52, 302] width 35 height 29
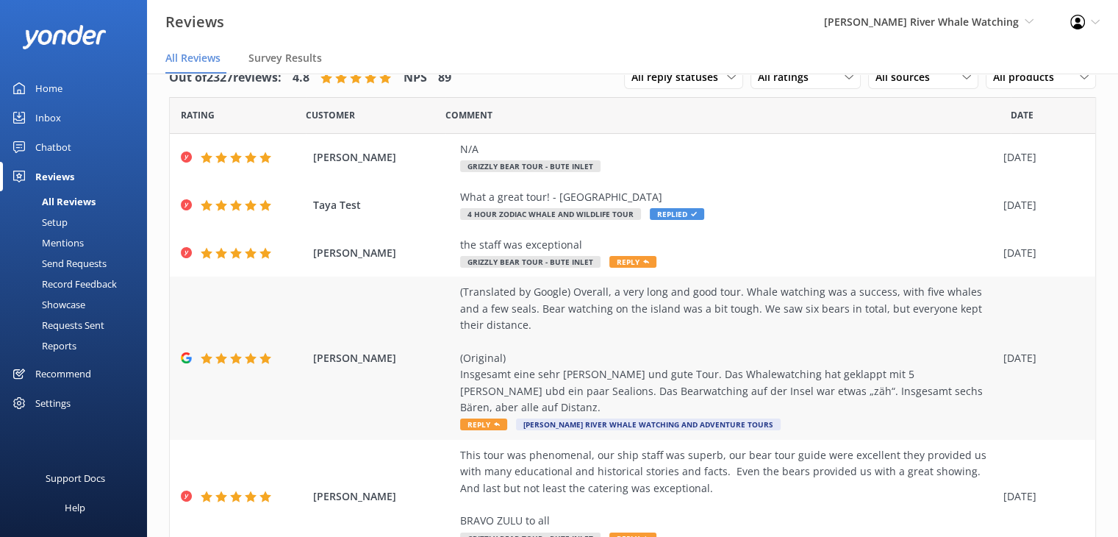
scroll to position [415, 0]
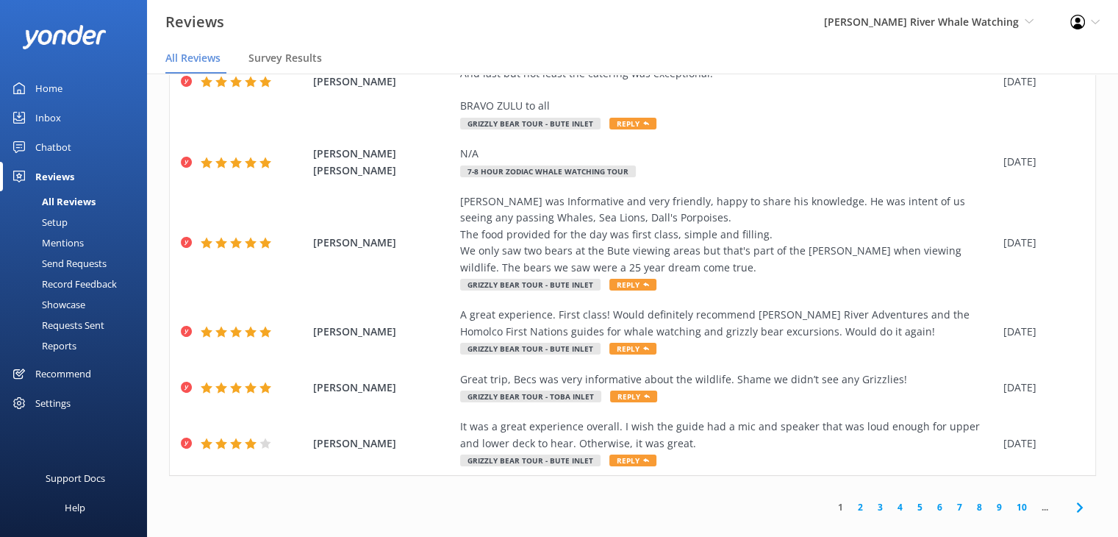
click at [851, 500] on link "2" at bounding box center [861, 507] width 20 height 14
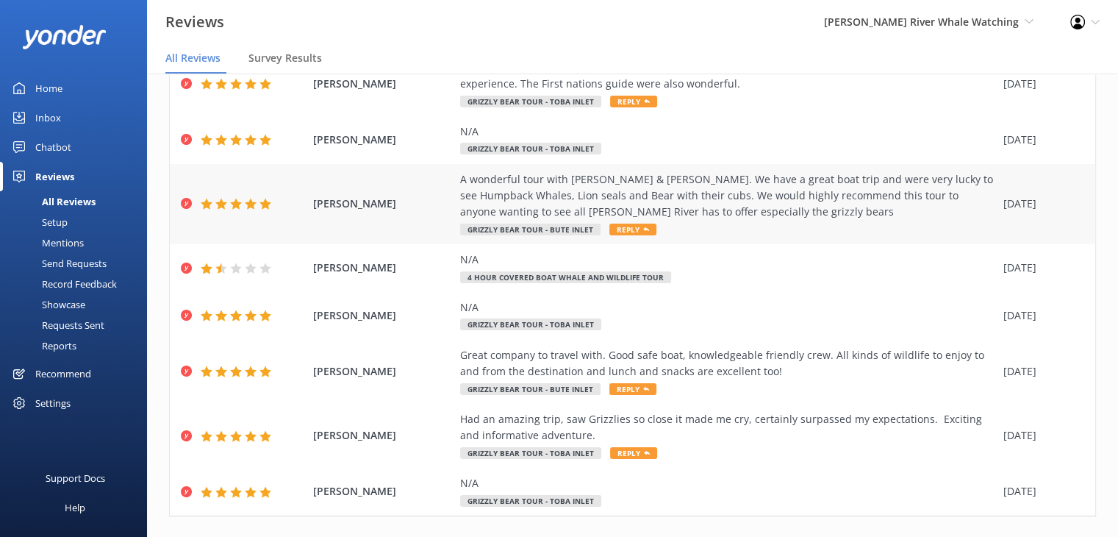
scroll to position [283, 0]
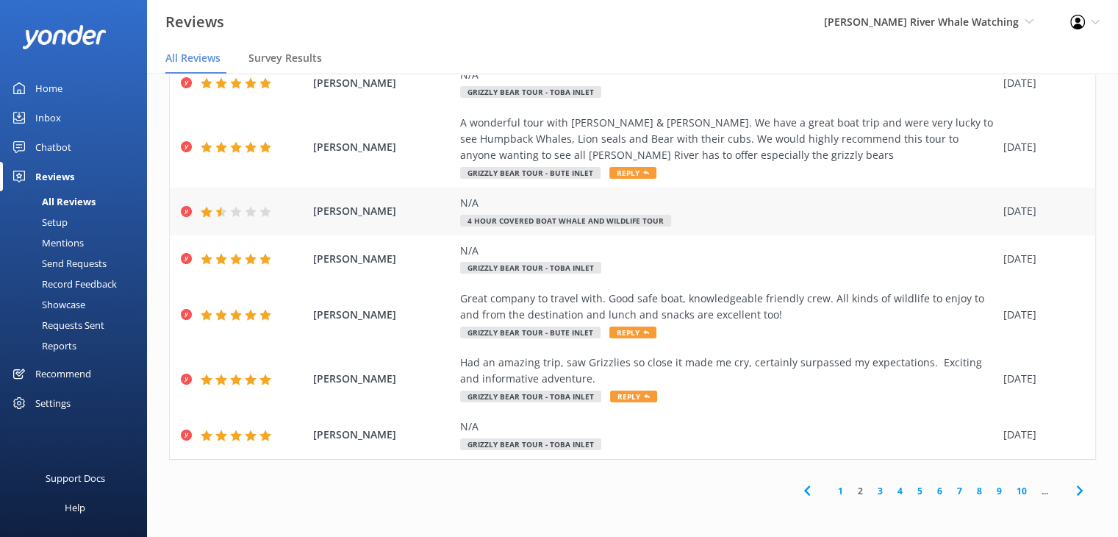
click at [402, 211] on span "KEIKO UENO" at bounding box center [383, 211] width 140 height 16
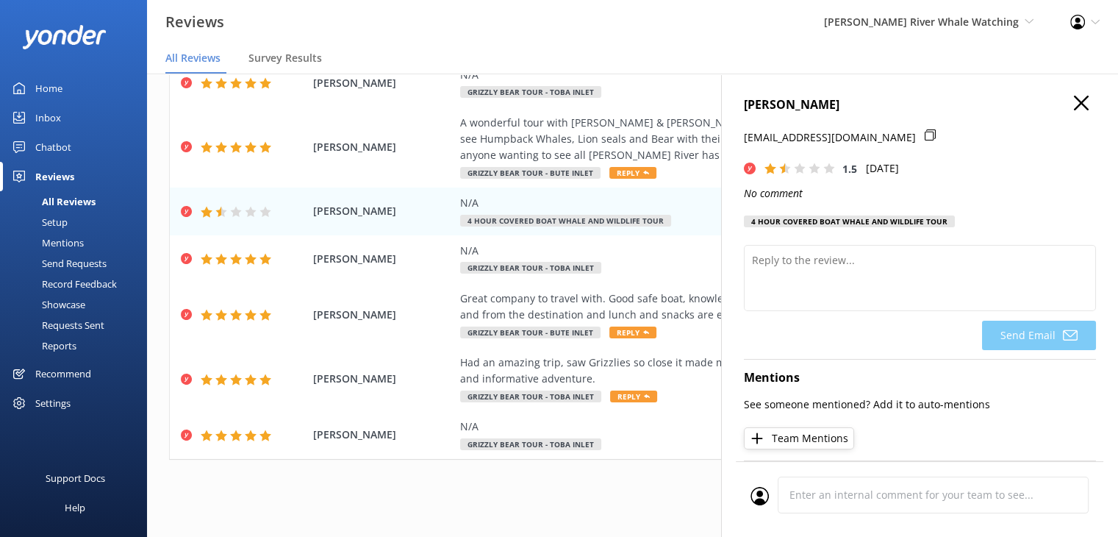
click at [1074, 107] on use "button" at bounding box center [1081, 103] width 15 height 15
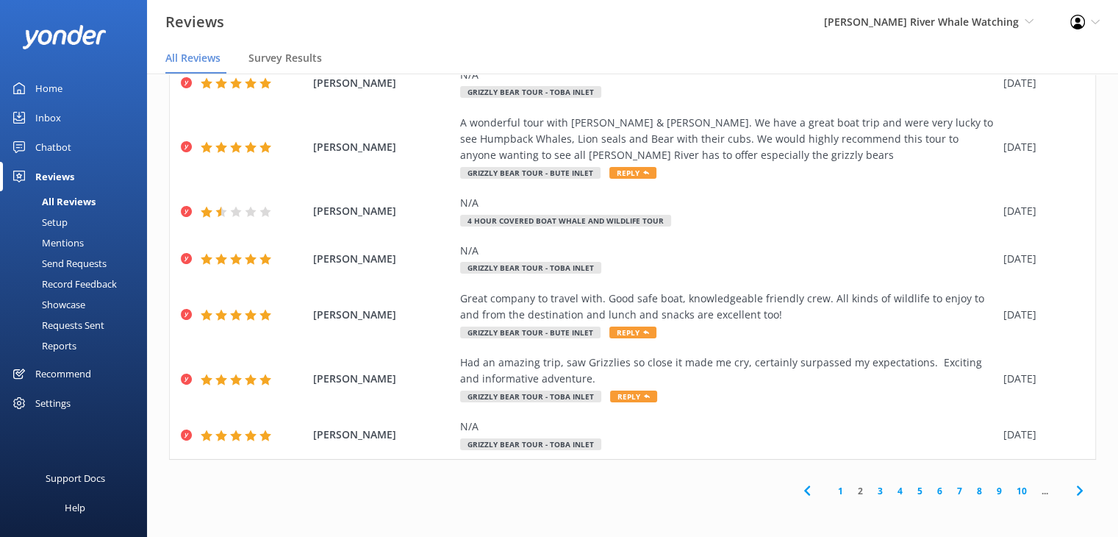
click at [870, 488] on link "3" at bounding box center [880, 491] width 20 height 14
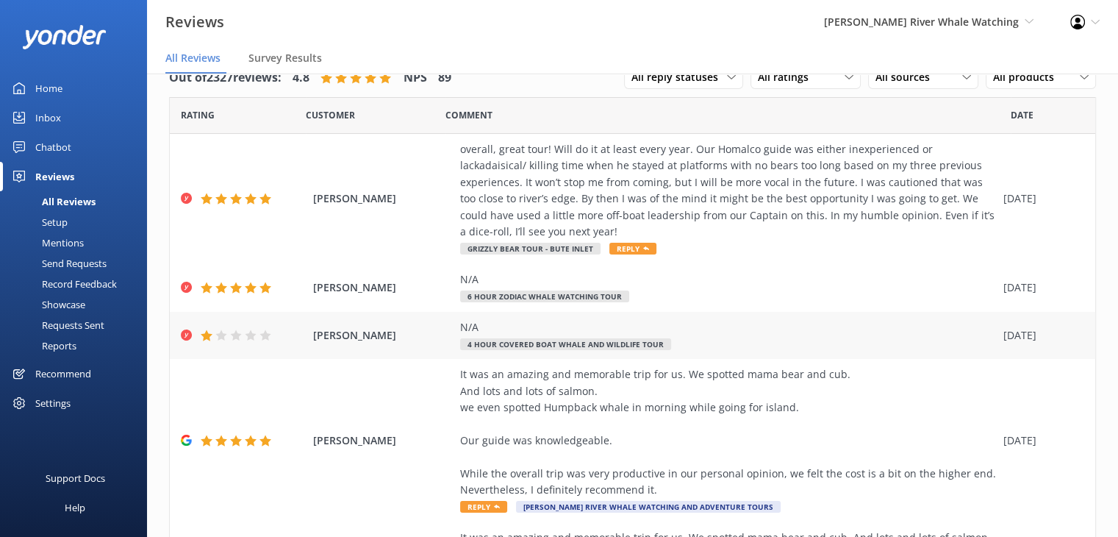
click at [418, 325] on div "Bernhard Maeder N/A 4 Hour Covered Boat Whale and Wildlife Tour 23 Sep 2025" at bounding box center [632, 336] width 925 height 48
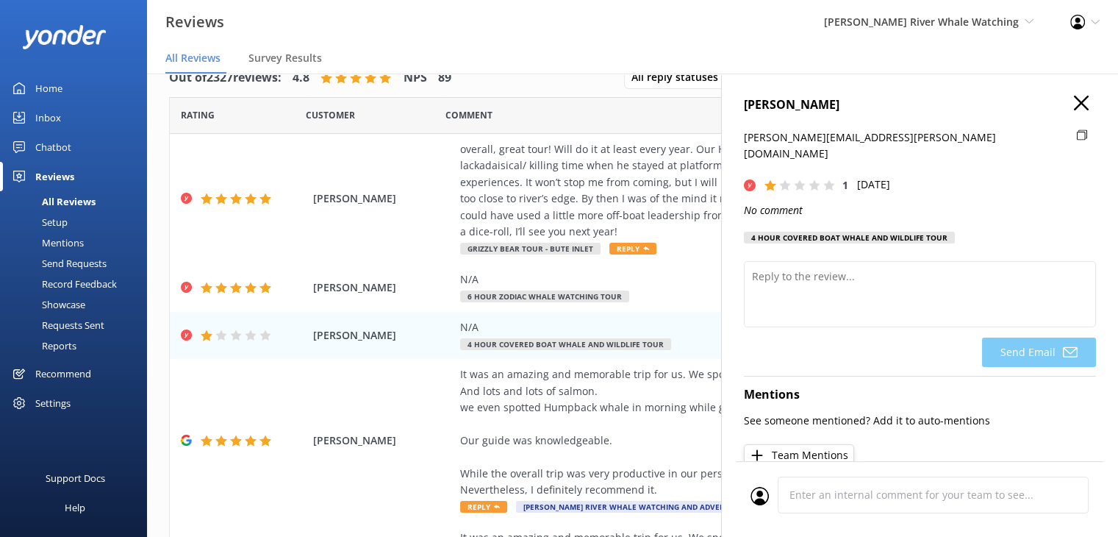
click at [1074, 105] on icon "button" at bounding box center [1081, 103] width 15 height 15
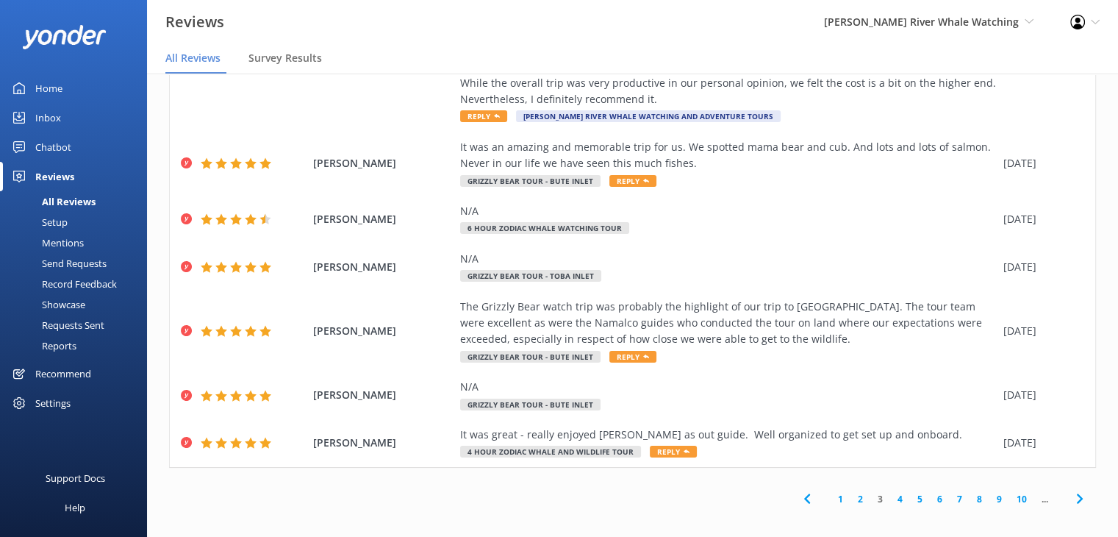
scroll to position [398, 0]
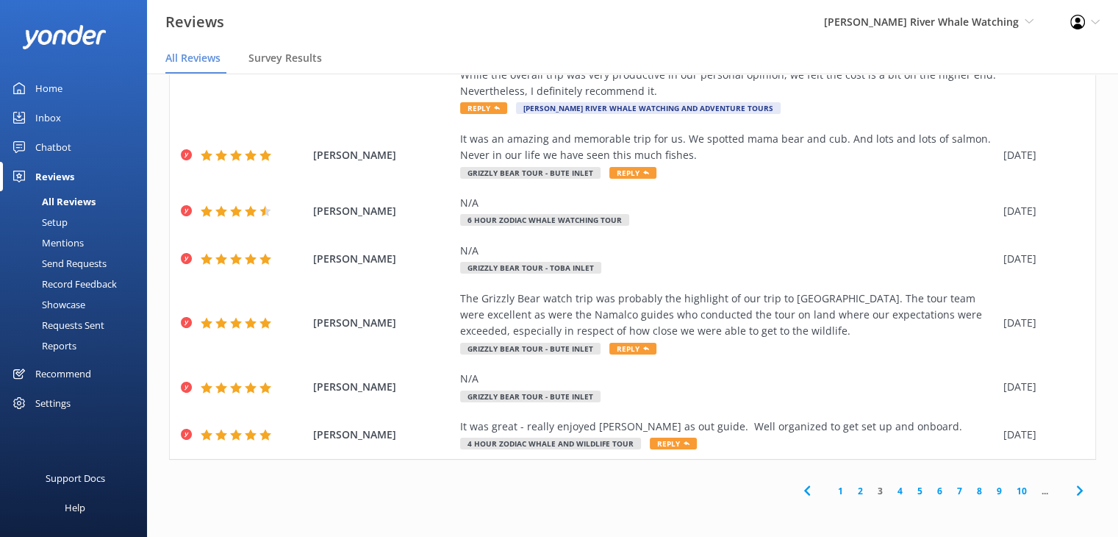
click at [890, 491] on link "4" at bounding box center [900, 491] width 20 height 14
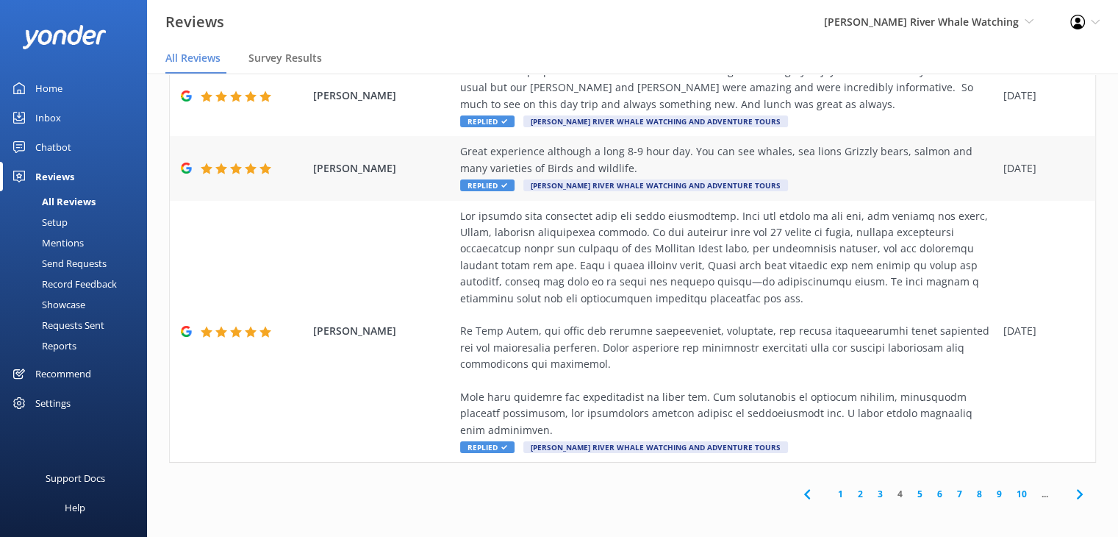
scroll to position [728, 0]
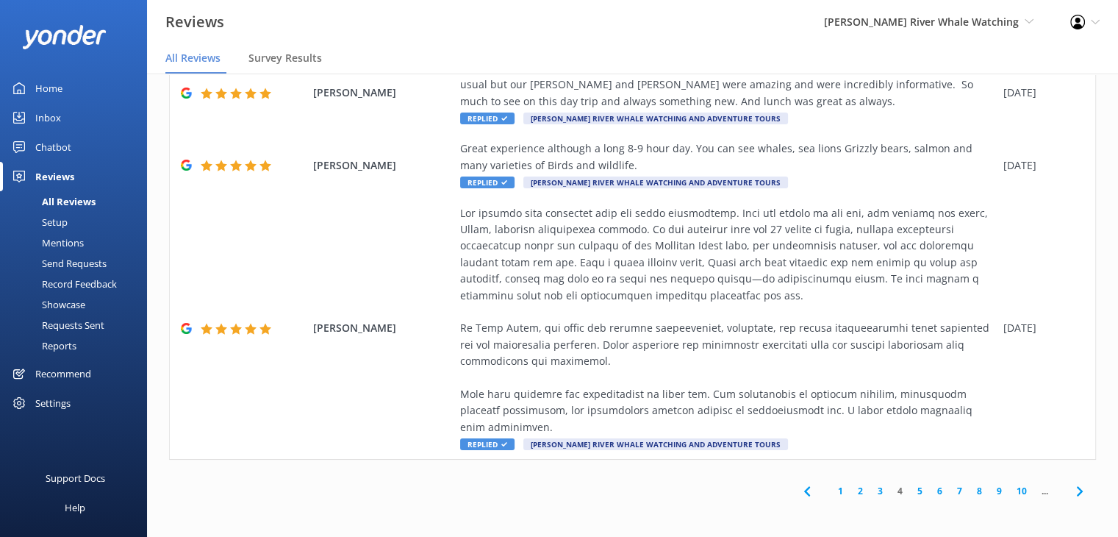
click at [870, 491] on link "3" at bounding box center [880, 491] width 20 height 14
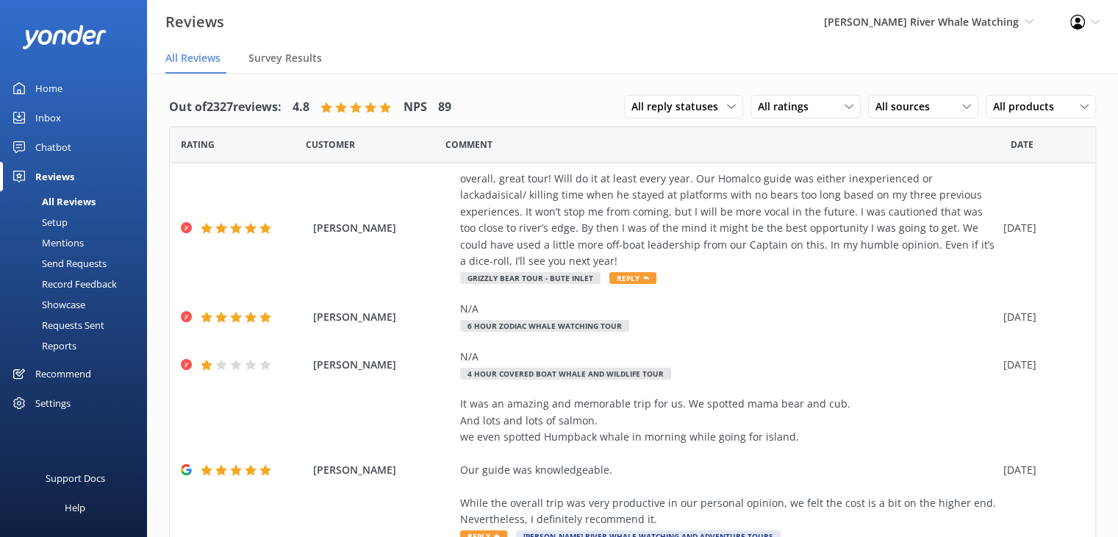
click at [51, 96] on div "Home" at bounding box center [48, 88] width 27 height 29
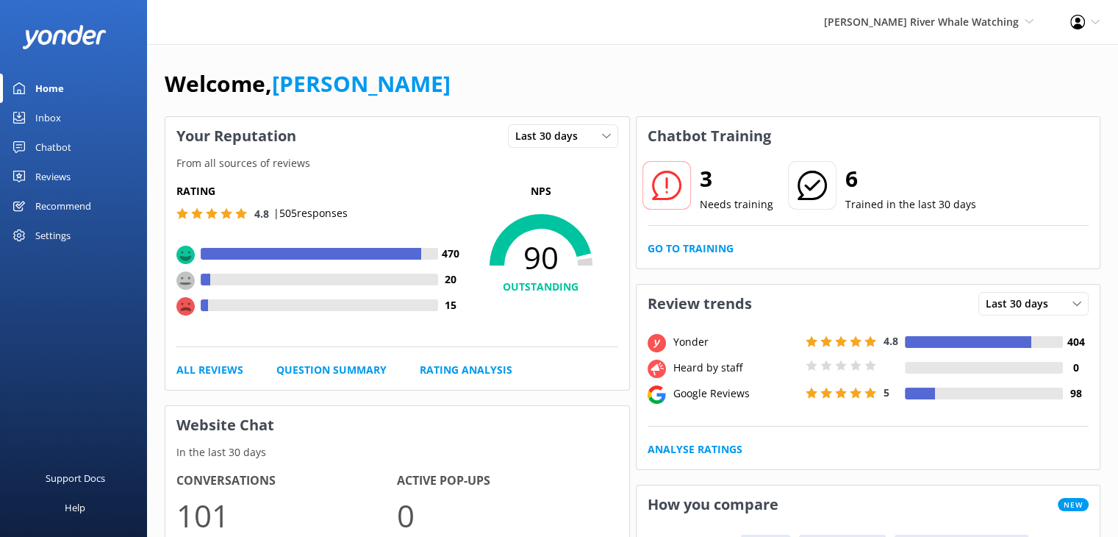
click at [50, 166] on div "Reviews" at bounding box center [52, 176] width 35 height 29
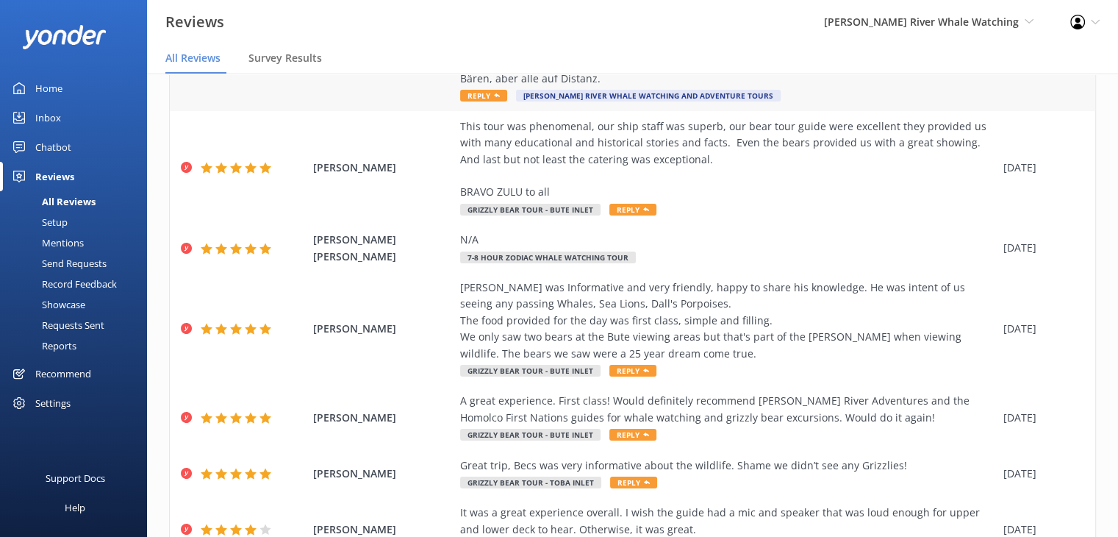
scroll to position [415, 0]
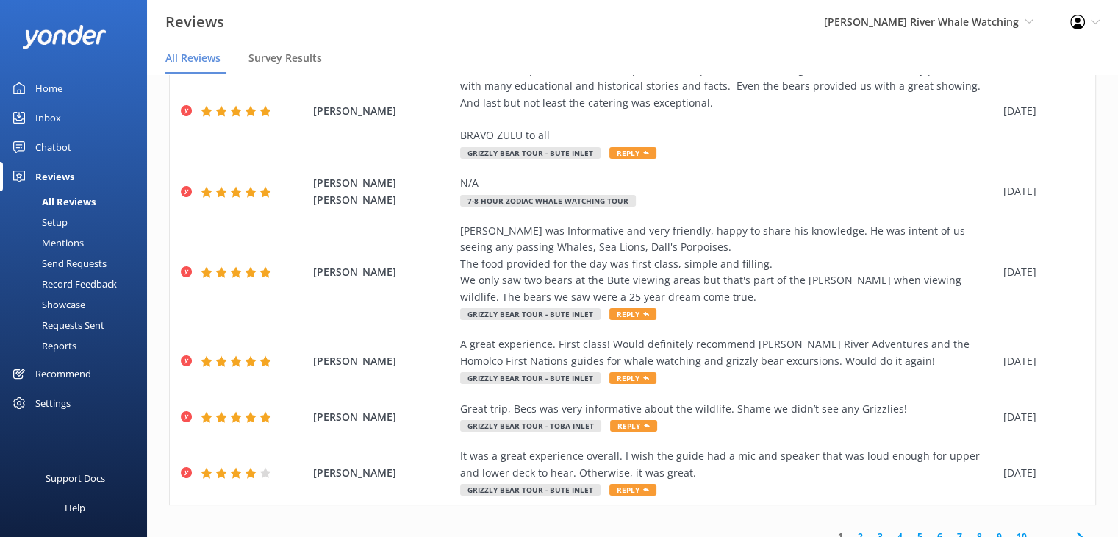
click at [1016, 529] on link "10" at bounding box center [1021, 536] width 25 height 14
